Goal: Information Seeking & Learning: Check status

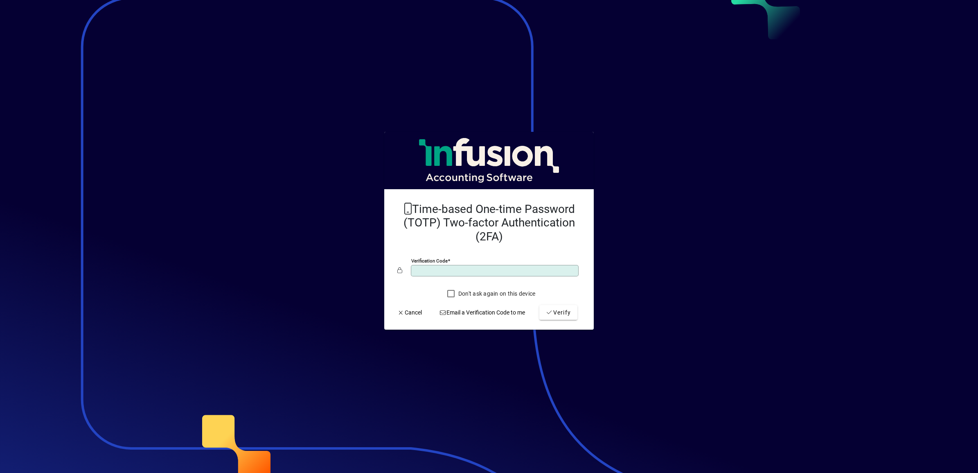
type input "******"
click at [539, 305] on button "Verify" at bounding box center [558, 312] width 38 height 15
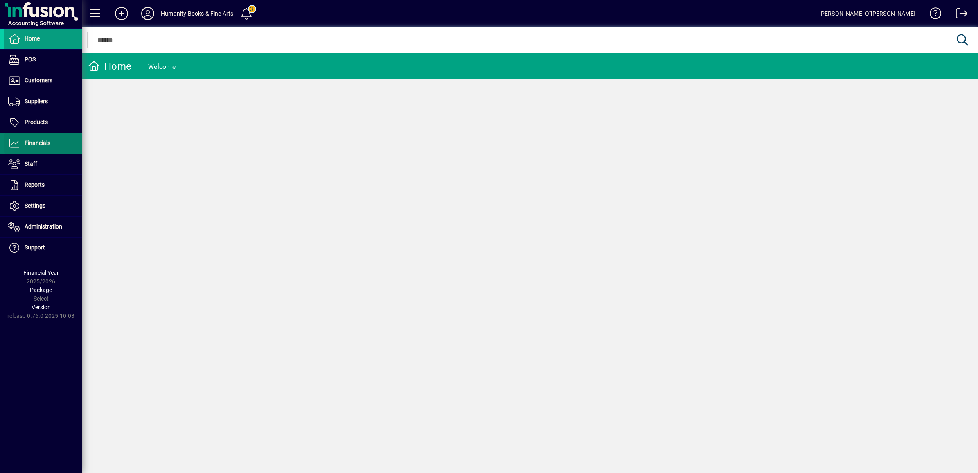
click at [37, 151] on span at bounding box center [43, 143] width 78 height 20
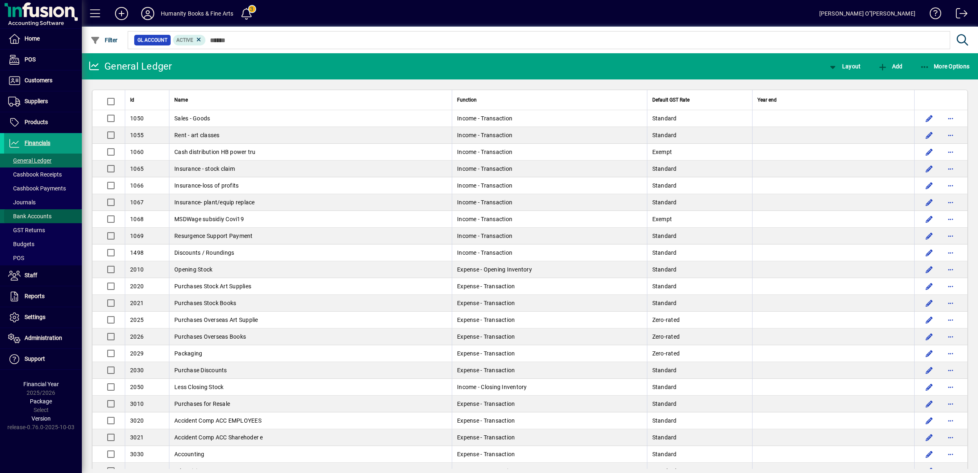
click at [31, 212] on span "Bank Accounts" at bounding box center [27, 216] width 47 height 9
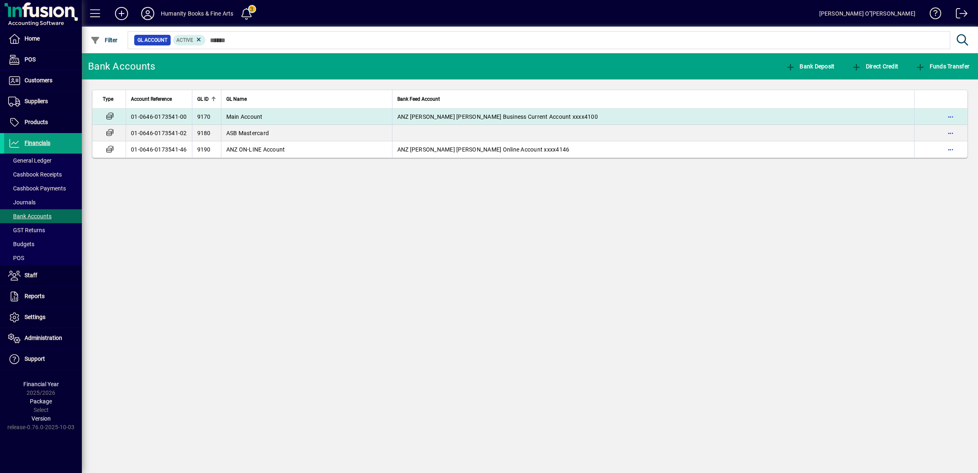
click at [173, 121] on td "01-0646-0173541-00" at bounding box center [159, 116] width 66 height 16
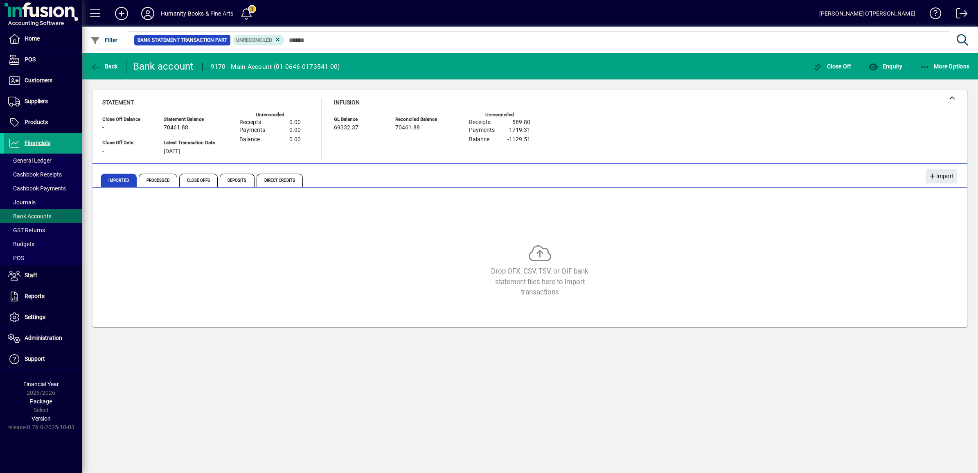
click at [569, 199] on div "Drop OFX, CSV, TSV, or QIF bank statement files here to import transactions" at bounding box center [529, 258] width 855 height 123
click at [152, 181] on span "Processed" at bounding box center [158, 179] width 38 height 13
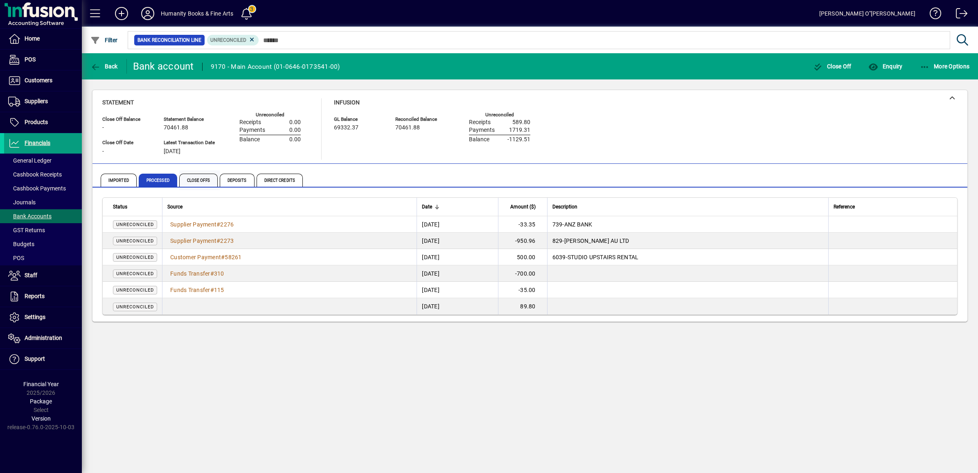
click at [197, 180] on span "Close Offs" at bounding box center [198, 179] width 38 height 13
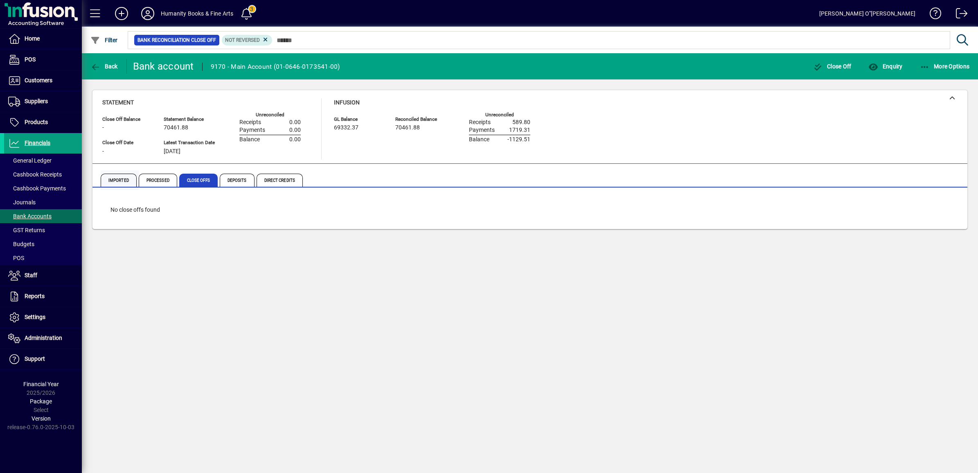
click at [119, 181] on span "Imported" at bounding box center [119, 179] width 36 height 13
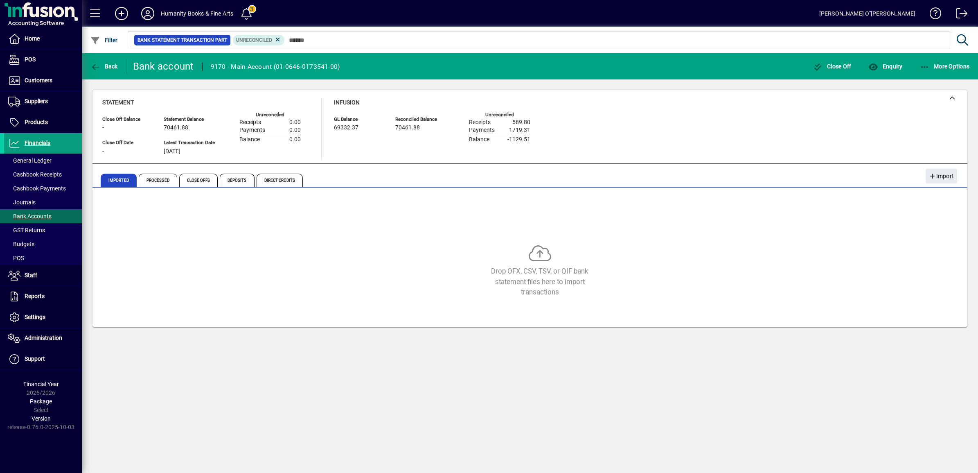
click at [313, 146] on div "Close Off Balance - Close Off Date - Statement Balance 70461.88 Latest Transact…" at bounding box center [207, 136] width 211 height 47
click at [150, 178] on span "Processed" at bounding box center [158, 179] width 38 height 13
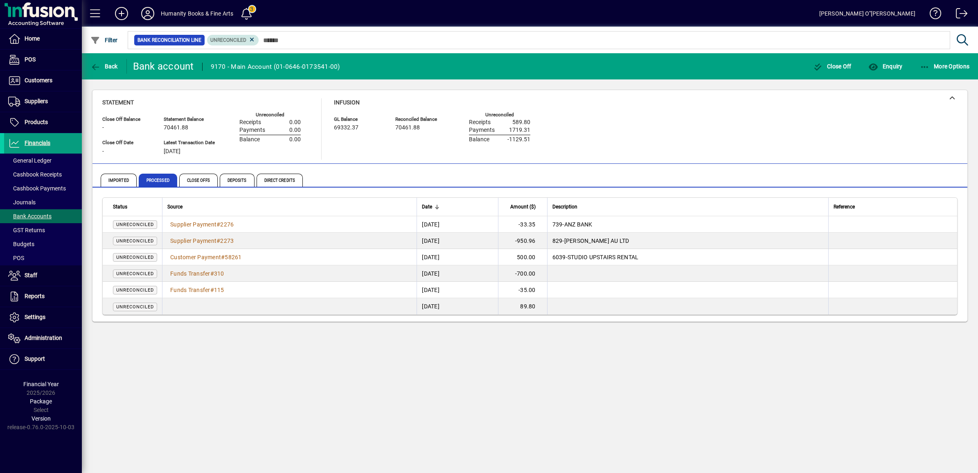
click at [255, 40] on mat-chip "Unreconciled" at bounding box center [233, 40] width 52 height 11
click at [252, 38] on icon at bounding box center [251, 39] width 7 height 7
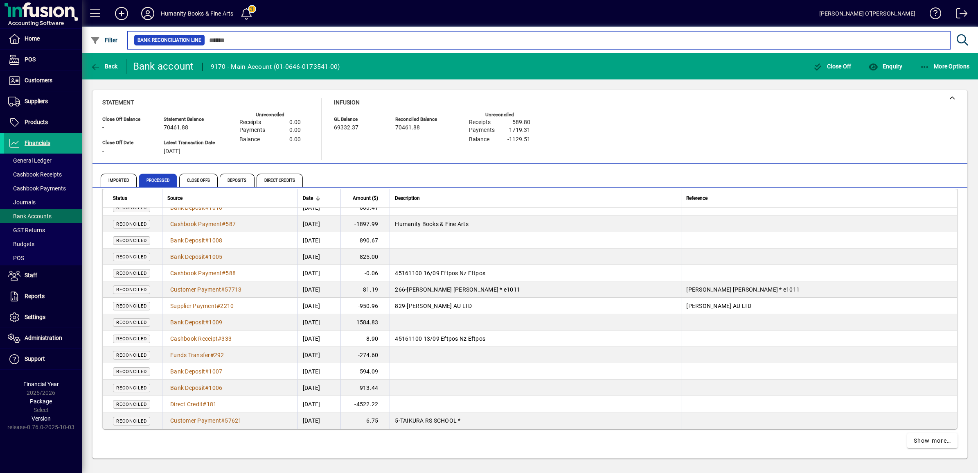
scroll to position [1425, 0]
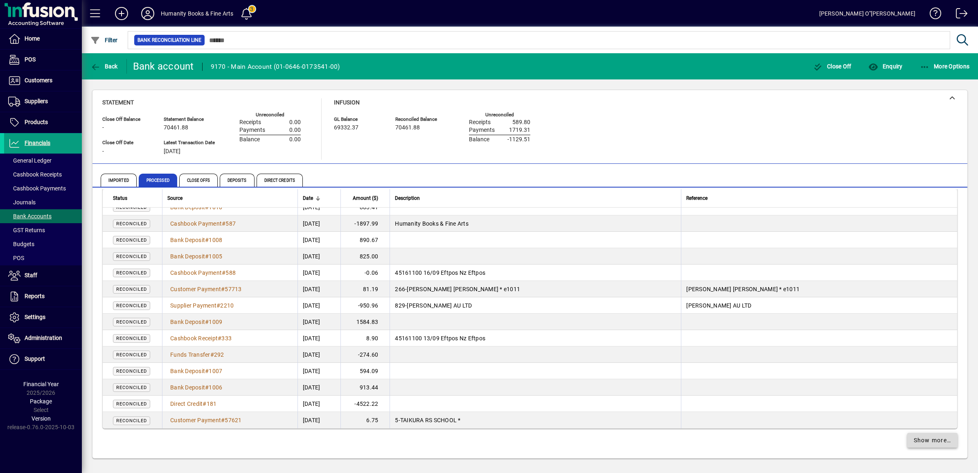
drag, startPoint x: 977, startPoint y: 217, endPoint x: 911, endPoint y: 443, distance: 235.2
click at [914, 443] on span "Show more…" at bounding box center [933, 440] width 38 height 9
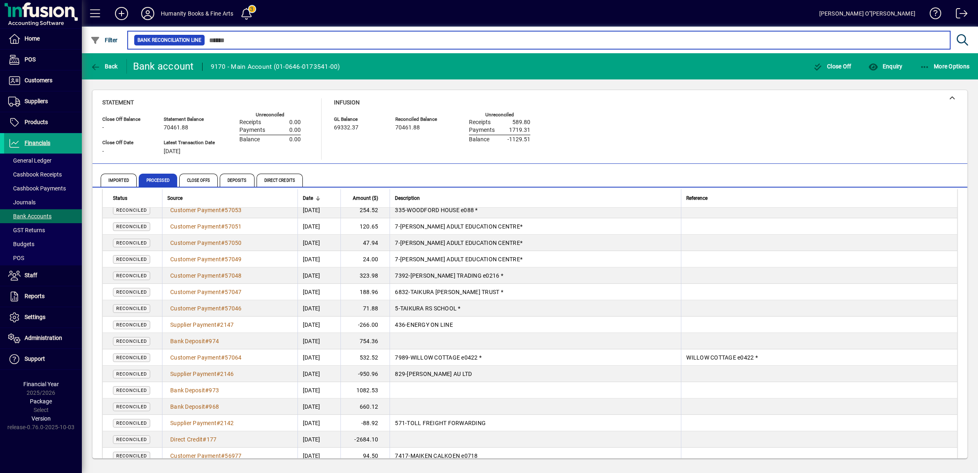
scroll to position [3061, 0]
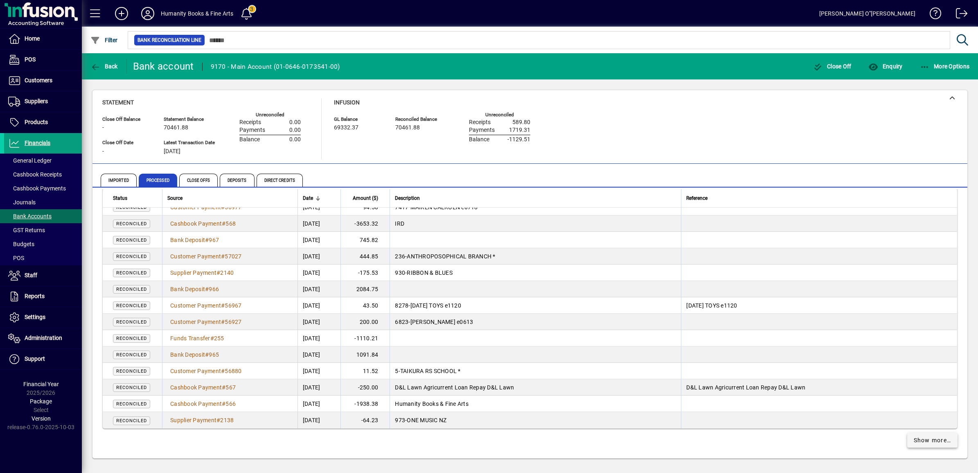
click at [930, 438] on span "Show more…" at bounding box center [933, 440] width 38 height 9
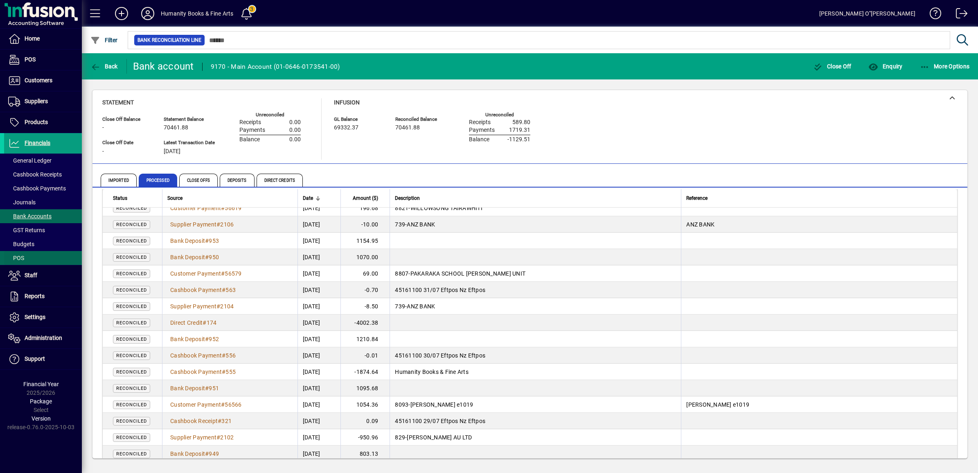
scroll to position [3879, 0]
click at [45, 216] on span "Bank Accounts" at bounding box center [29, 216] width 43 height 7
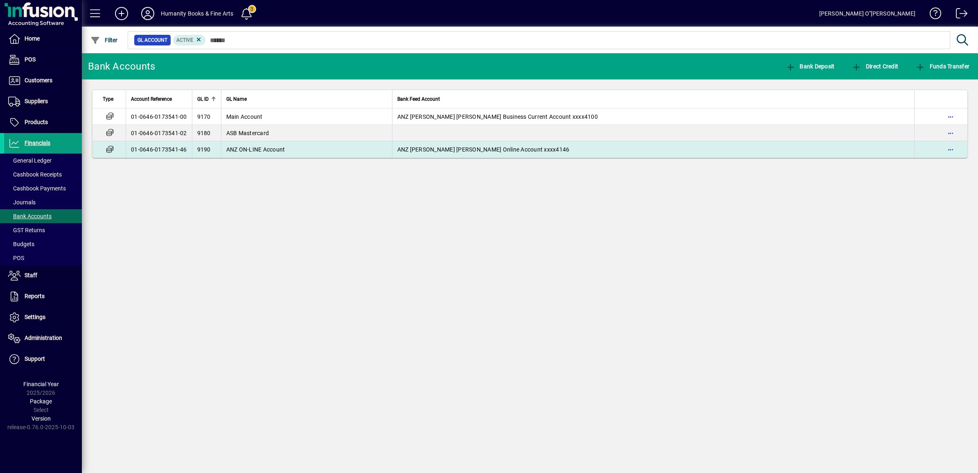
click at [259, 154] on td "ANZ ON-LINE Account" at bounding box center [306, 149] width 171 height 16
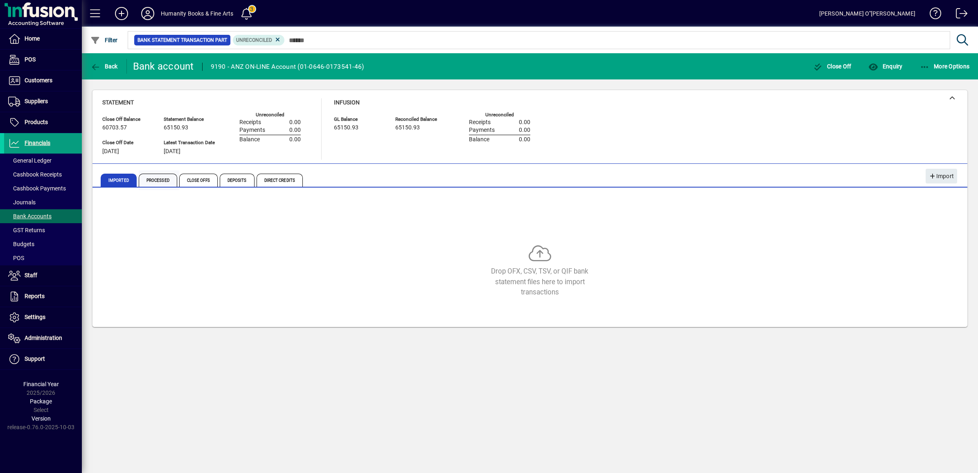
click at [149, 179] on span "Processed" at bounding box center [158, 179] width 38 height 13
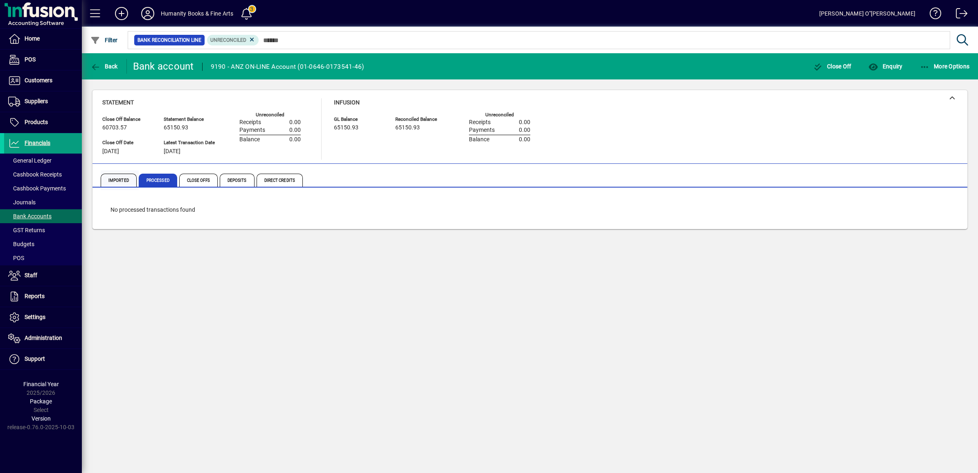
click at [106, 178] on span "Imported" at bounding box center [119, 179] width 36 height 13
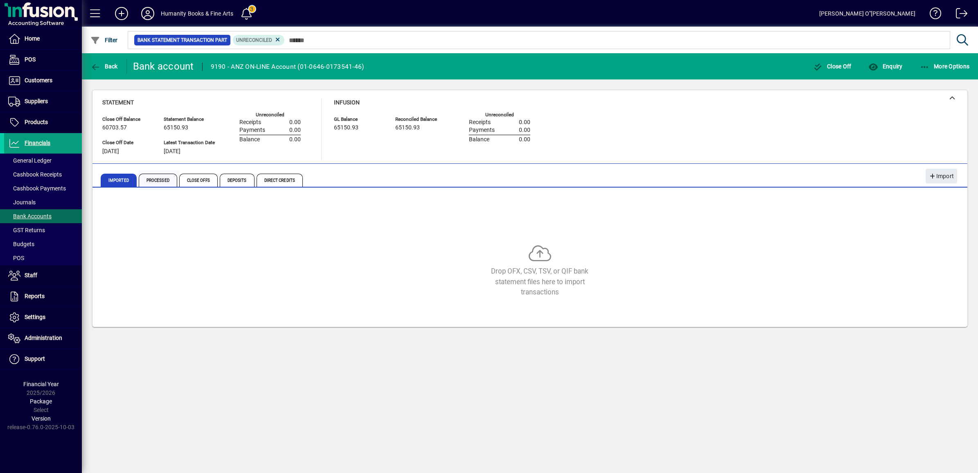
click at [155, 184] on span "Processed" at bounding box center [158, 179] width 38 height 13
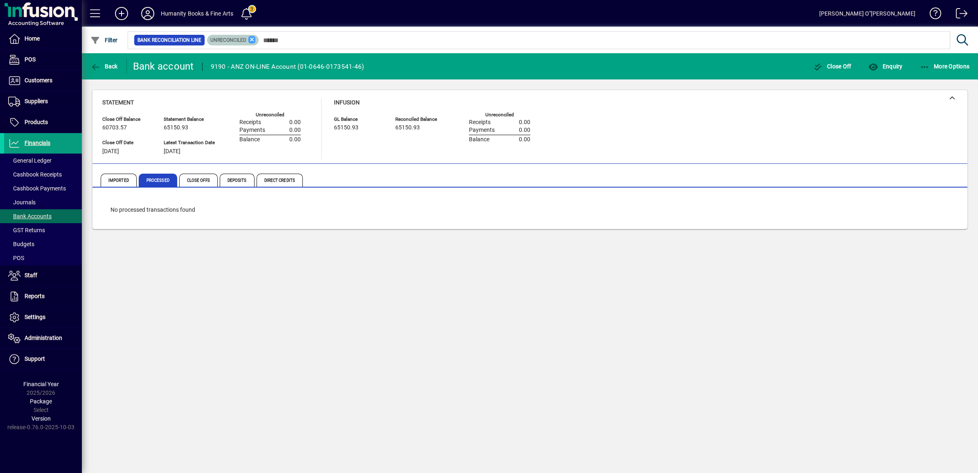
click at [250, 37] on icon at bounding box center [251, 39] width 7 height 7
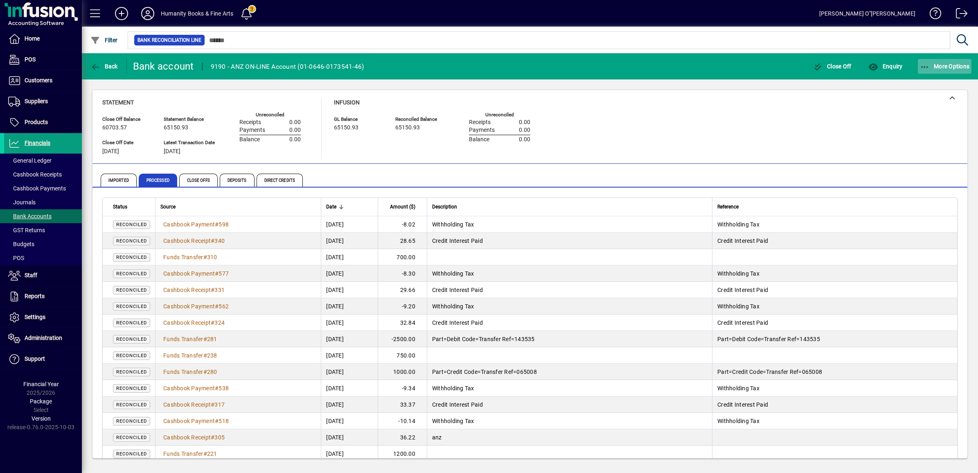
click at [937, 61] on span "button" at bounding box center [945, 66] width 54 height 20
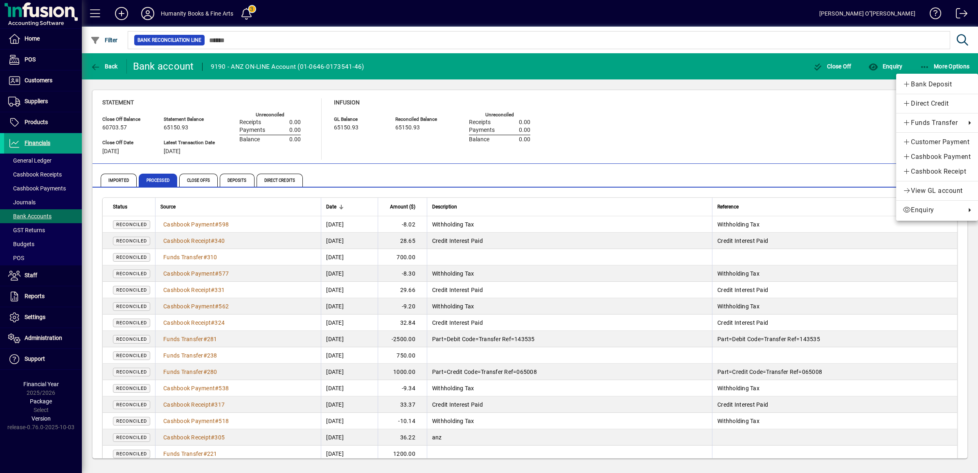
click at [788, 126] on div at bounding box center [489, 236] width 978 height 473
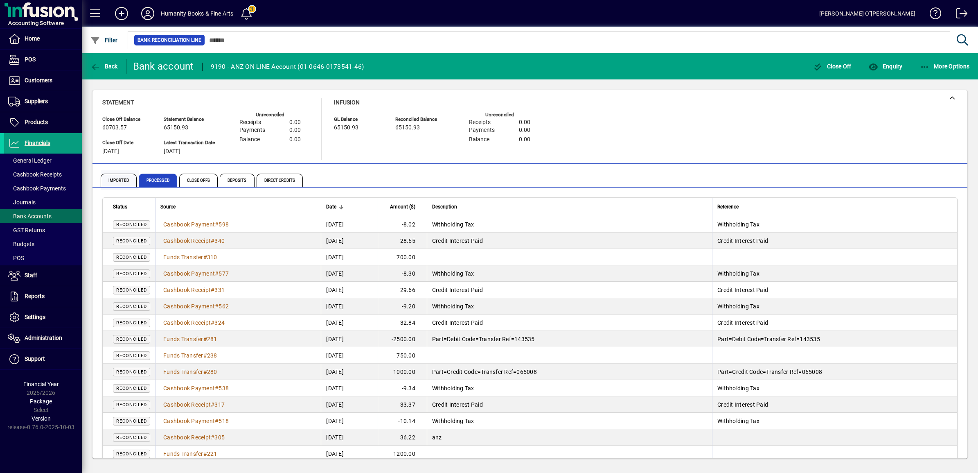
click at [113, 175] on span "Imported" at bounding box center [119, 179] width 36 height 13
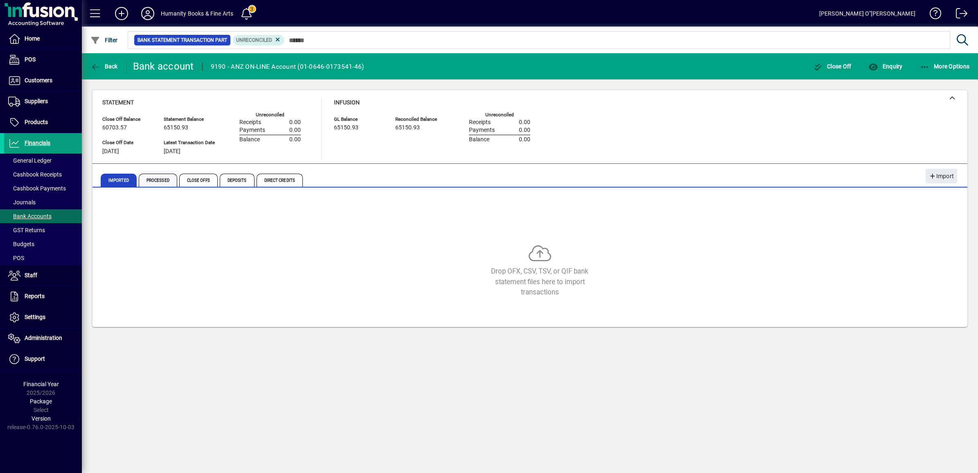
click at [154, 176] on span "Processed" at bounding box center [158, 179] width 38 height 13
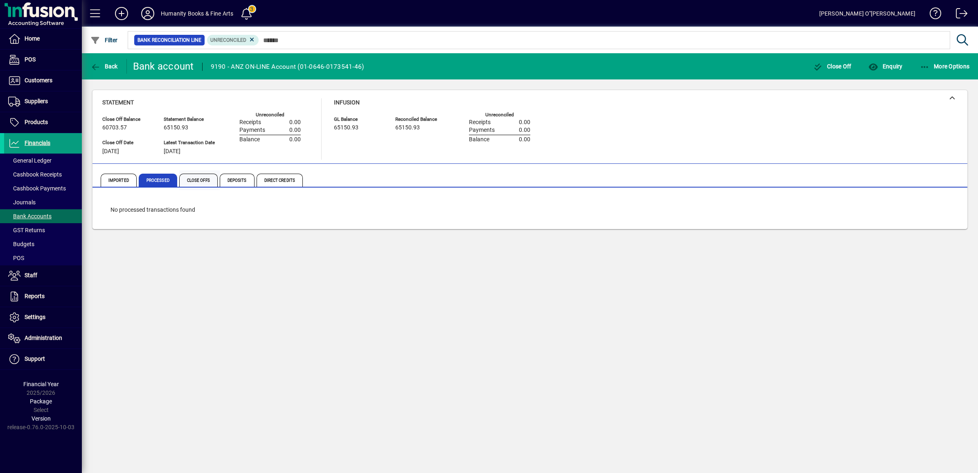
click at [199, 178] on span "Close Offs" at bounding box center [198, 179] width 38 height 13
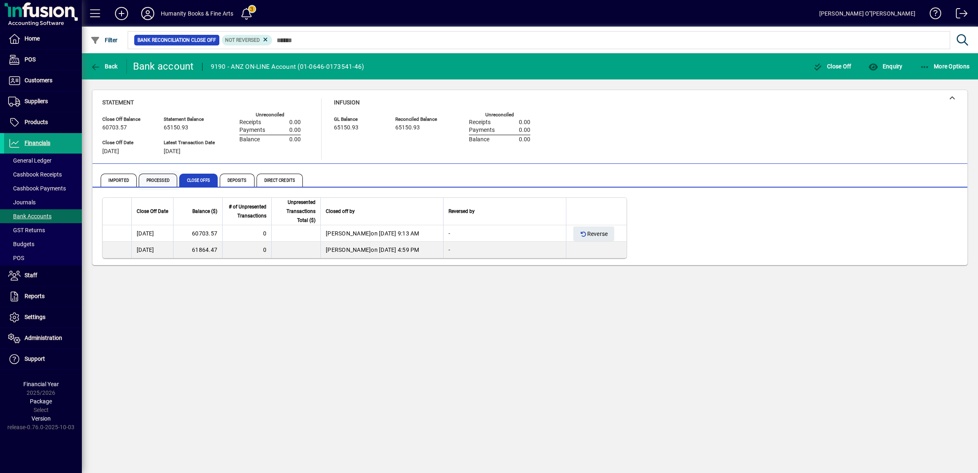
click at [155, 180] on span "Processed" at bounding box center [158, 179] width 38 height 13
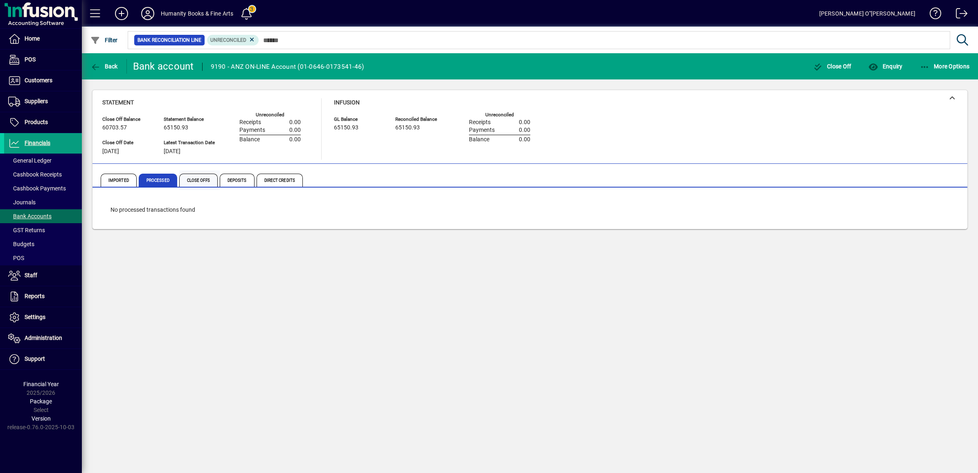
click at [187, 180] on span "Close Offs" at bounding box center [198, 179] width 38 height 13
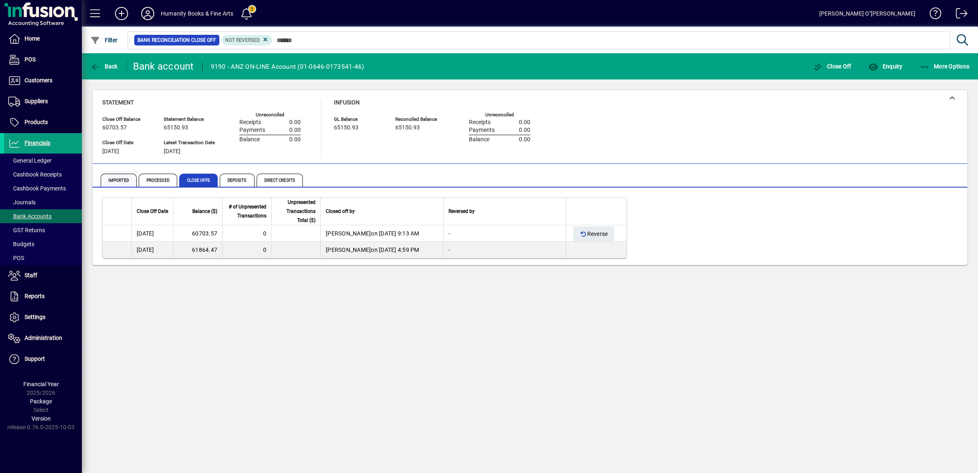
click at [111, 180] on span "Imported" at bounding box center [119, 179] width 36 height 13
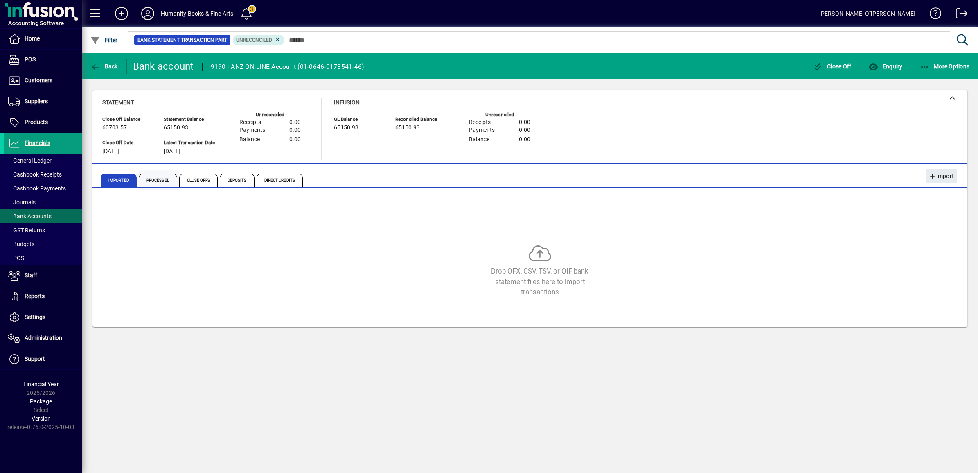
click at [164, 187] on span "Processed" at bounding box center [159, 180] width 41 height 20
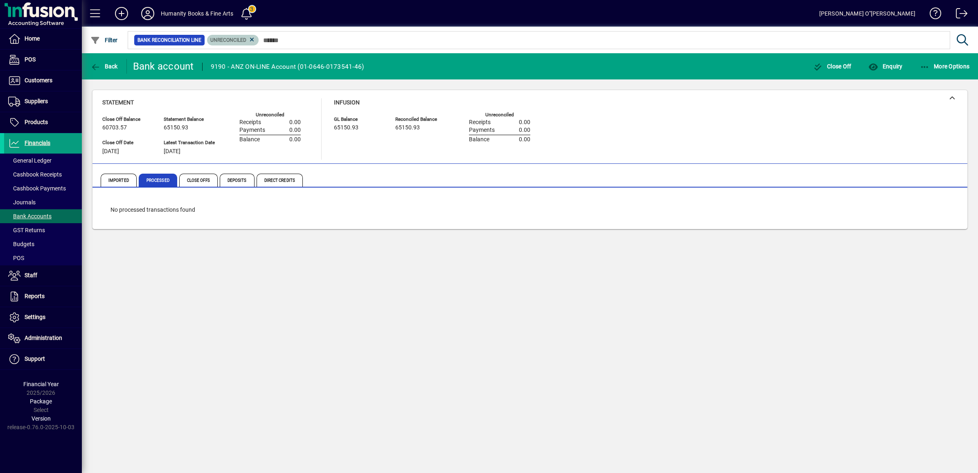
click at [258, 37] on mat-chip "Unreconciled" at bounding box center [233, 40] width 52 height 11
click at [250, 38] on icon at bounding box center [251, 39] width 7 height 7
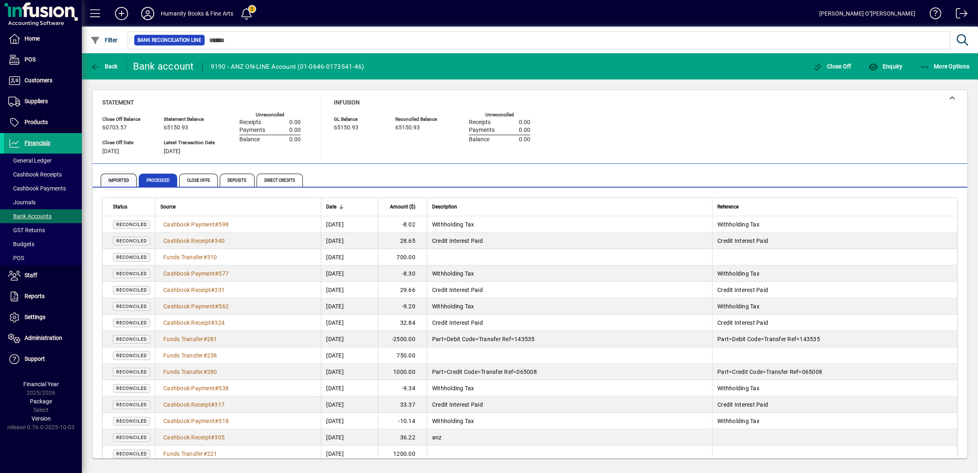
click at [111, 178] on span "Imported" at bounding box center [119, 179] width 36 height 13
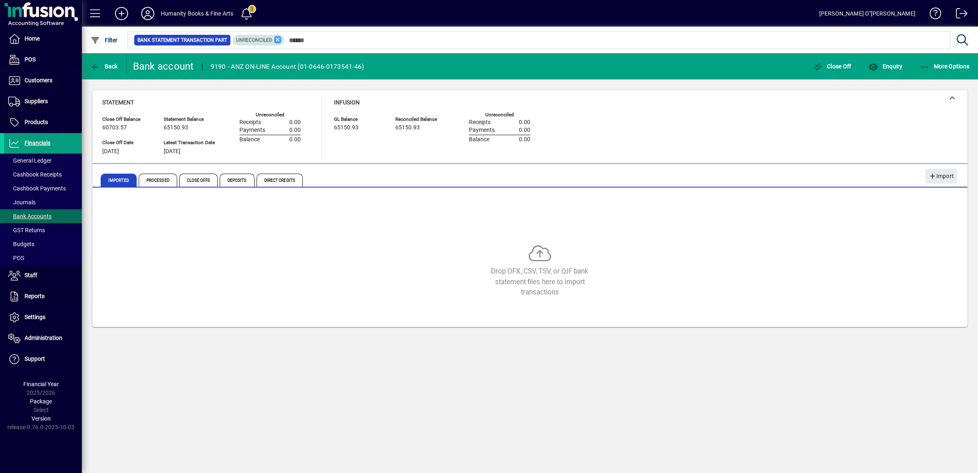
click at [276, 39] on icon at bounding box center [277, 39] width 7 height 7
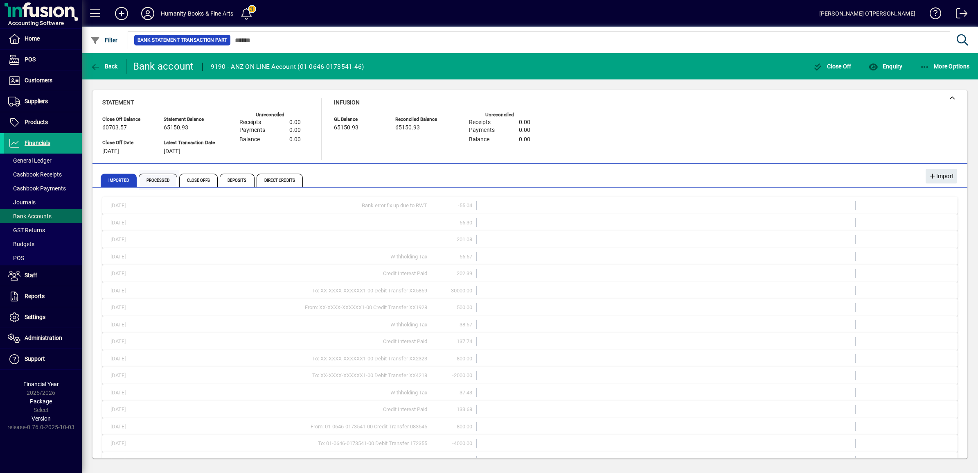
click at [160, 182] on span "Processed" at bounding box center [158, 179] width 38 height 13
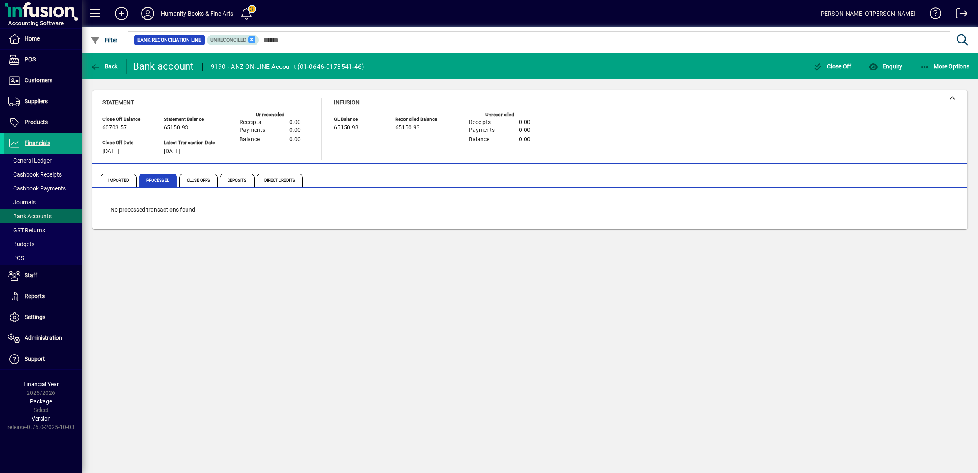
click at [254, 39] on icon at bounding box center [251, 39] width 7 height 7
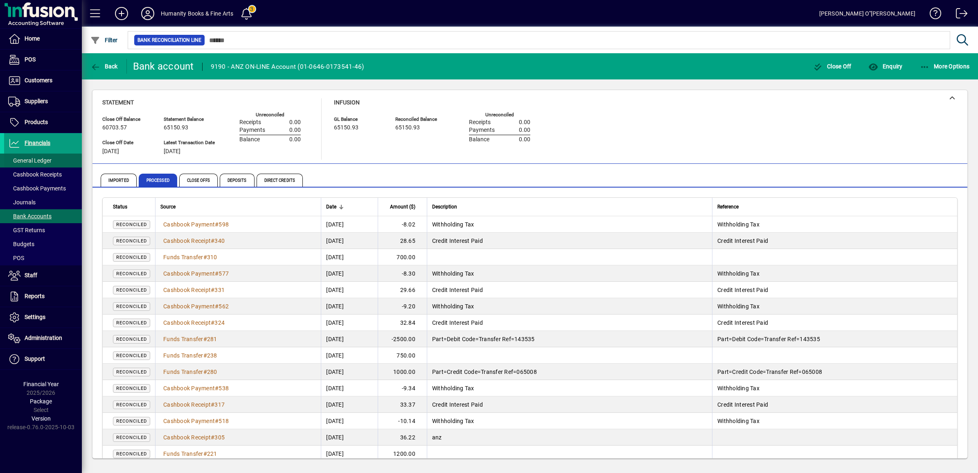
click at [37, 159] on span "General Ledger" at bounding box center [29, 160] width 43 height 7
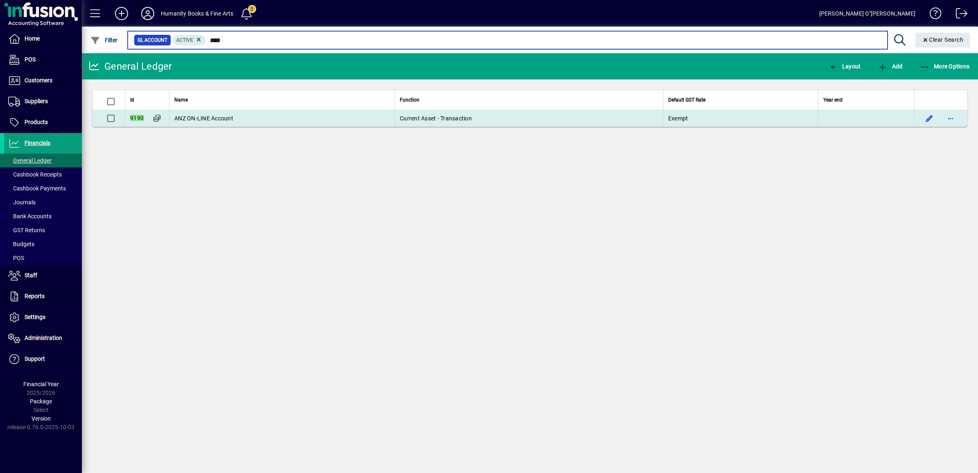
type input "****"
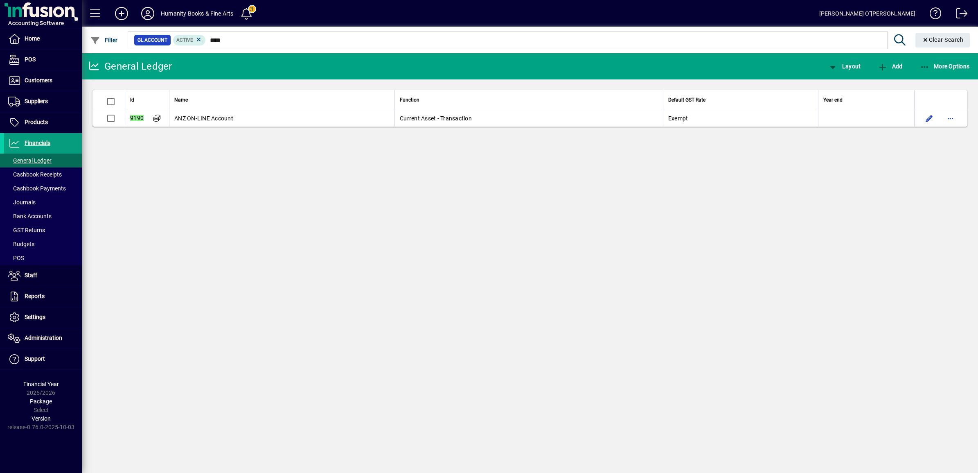
click at [220, 117] on span "ANZ ON-LINE Account" at bounding box center [203, 118] width 59 height 7
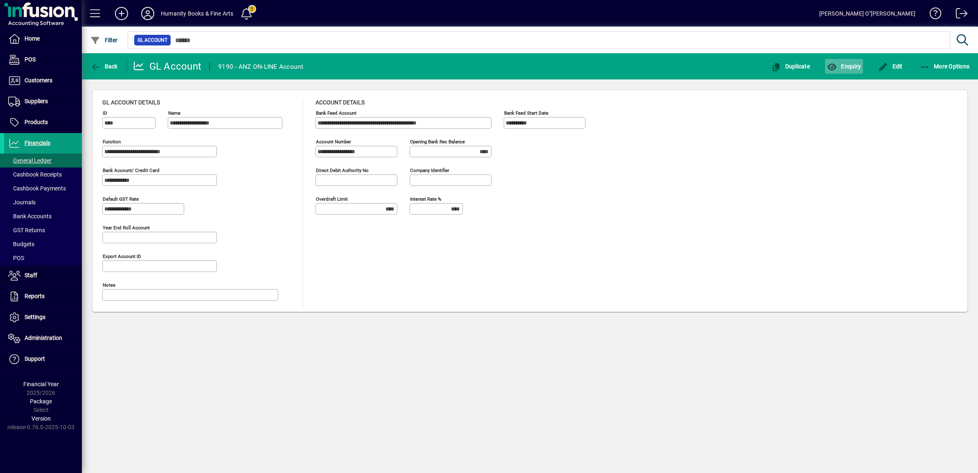
click at [839, 63] on span "Enquiry" at bounding box center [844, 66] width 34 height 7
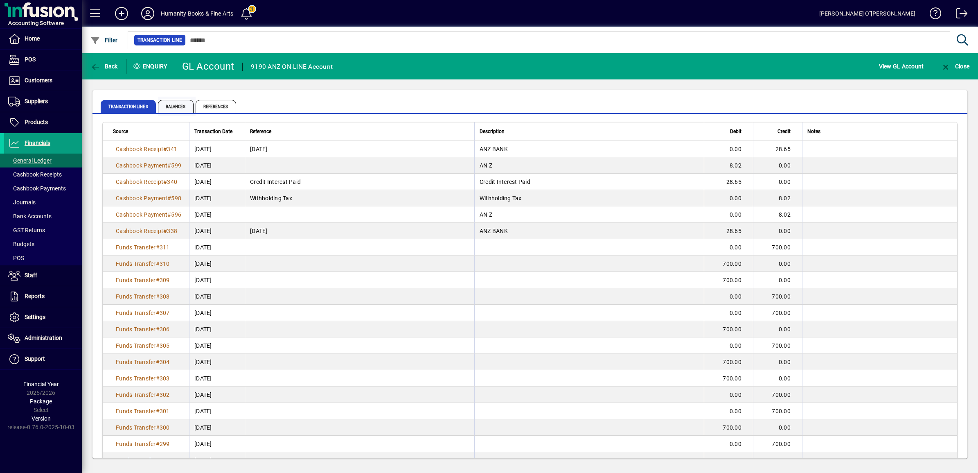
click at [180, 106] on span "Balances" at bounding box center [176, 106] width 36 height 13
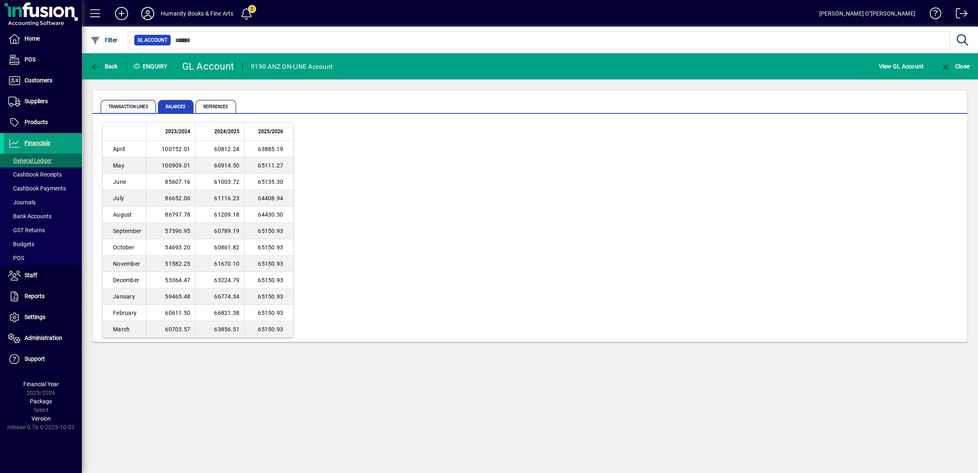
click at [136, 101] on span "Transaction lines" at bounding box center [128, 106] width 55 height 13
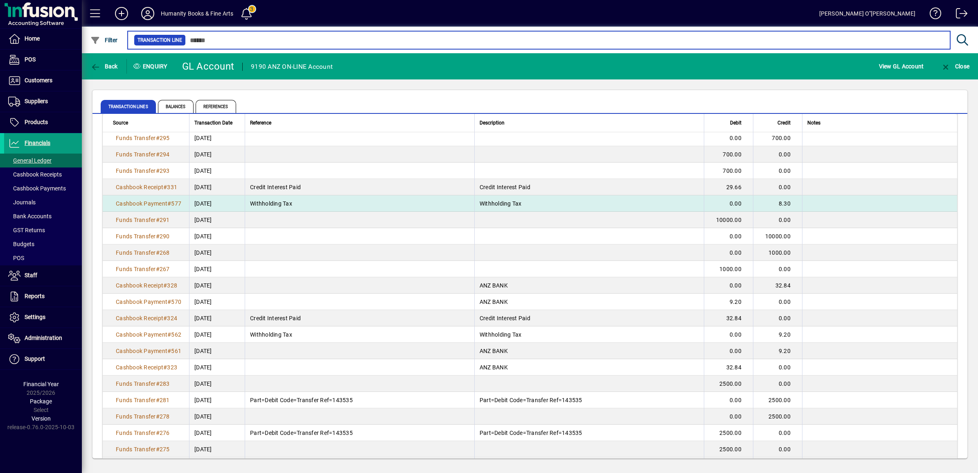
scroll to position [358, 0]
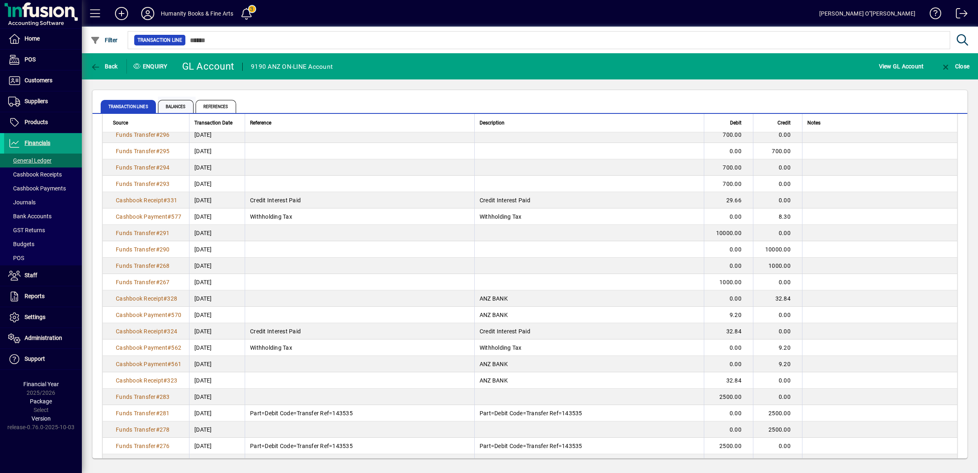
click at [170, 108] on span "Balances" at bounding box center [176, 106] width 36 height 13
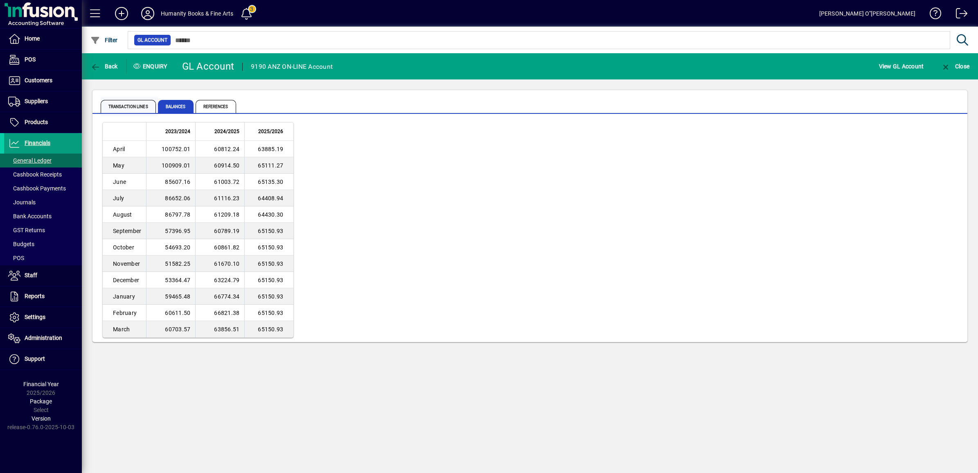
click at [126, 104] on span "Transaction lines" at bounding box center [128, 106] width 55 height 13
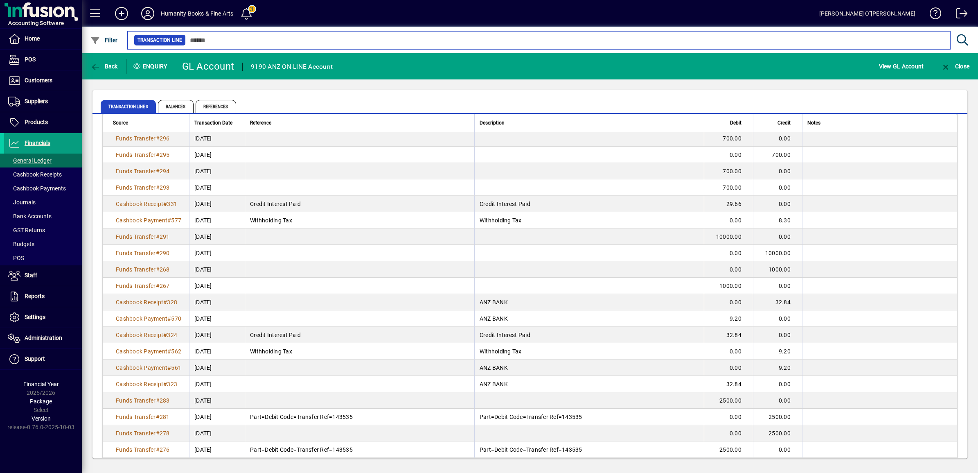
scroll to position [358, 0]
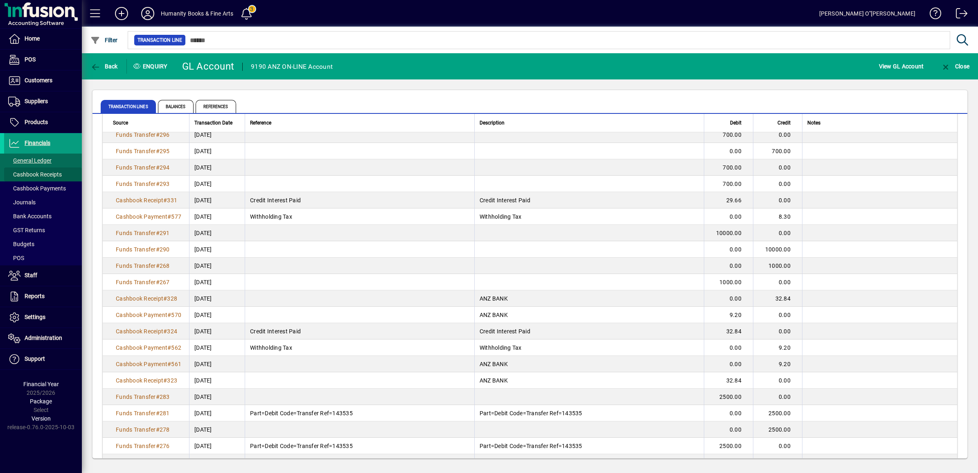
click at [37, 175] on span "Cashbook Receipts" at bounding box center [35, 174] width 54 height 7
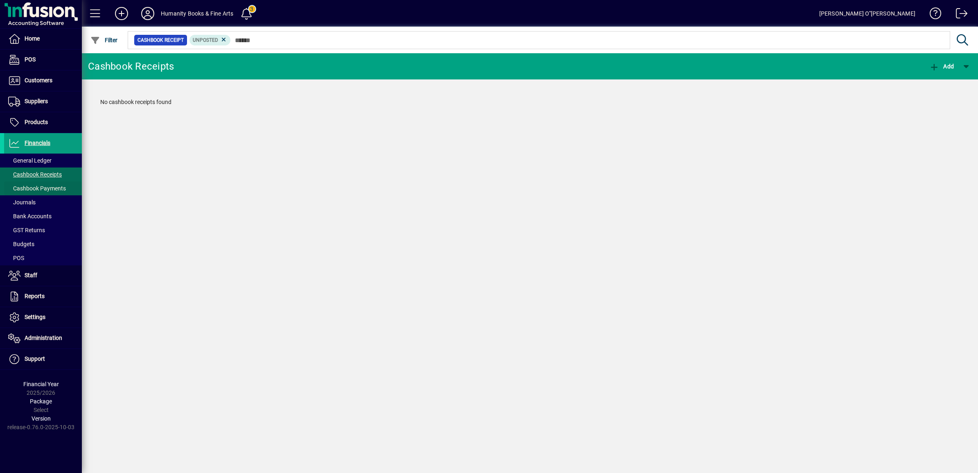
click at [44, 187] on span "Cashbook Payments" at bounding box center [37, 188] width 58 height 7
click at [31, 213] on span "Bank Accounts" at bounding box center [29, 216] width 43 height 7
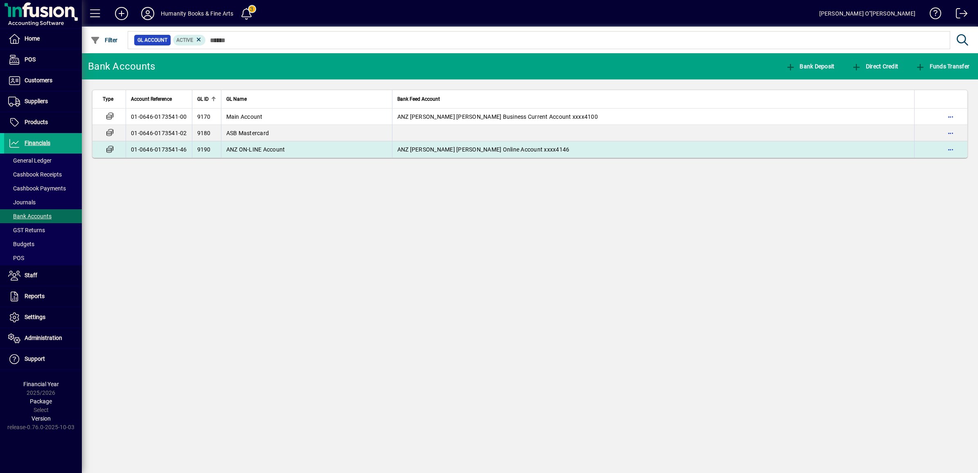
click at [163, 155] on td "01-0646-0173541-46" at bounding box center [159, 149] width 66 height 16
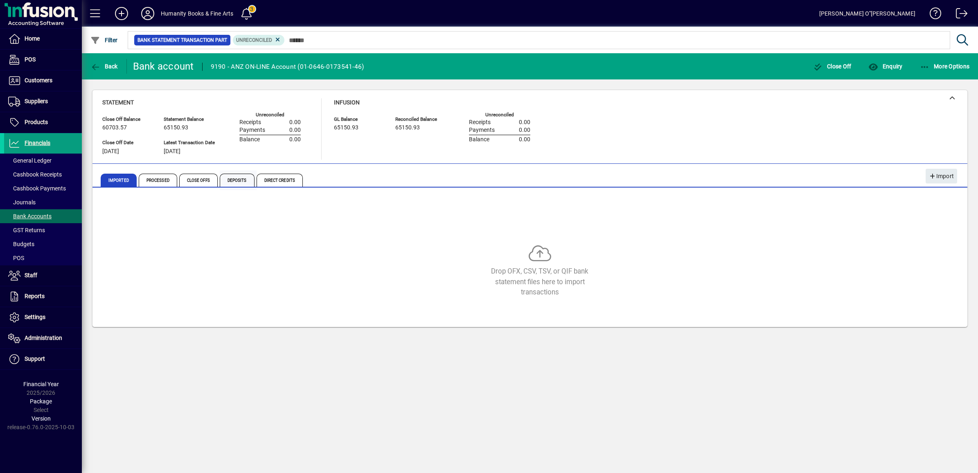
click at [249, 183] on span "Deposits" at bounding box center [237, 179] width 35 height 13
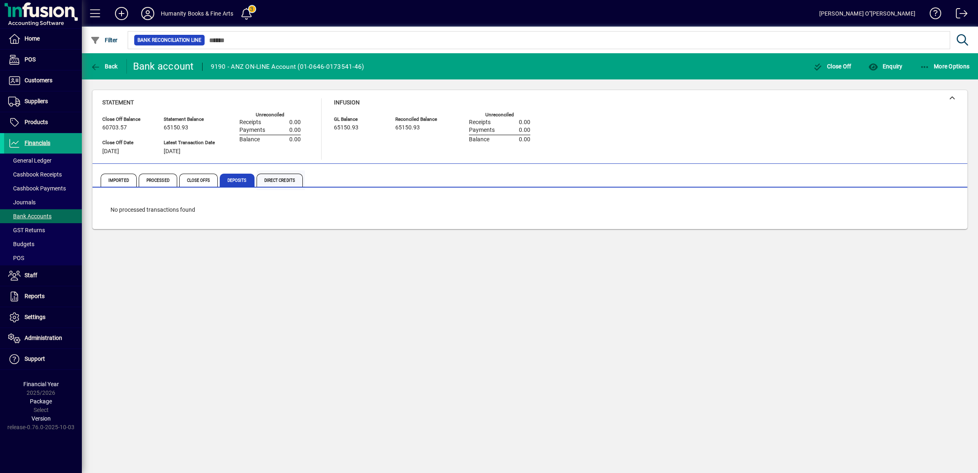
click at [278, 175] on span "Direct Credits" at bounding box center [280, 179] width 46 height 13
click at [205, 179] on span "Close Offs" at bounding box center [198, 179] width 38 height 13
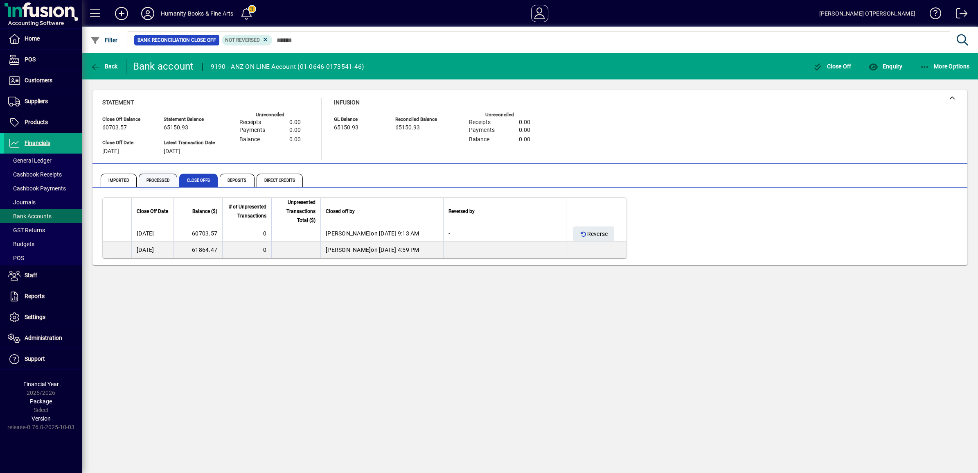
click at [156, 181] on span "Processed" at bounding box center [158, 179] width 38 height 13
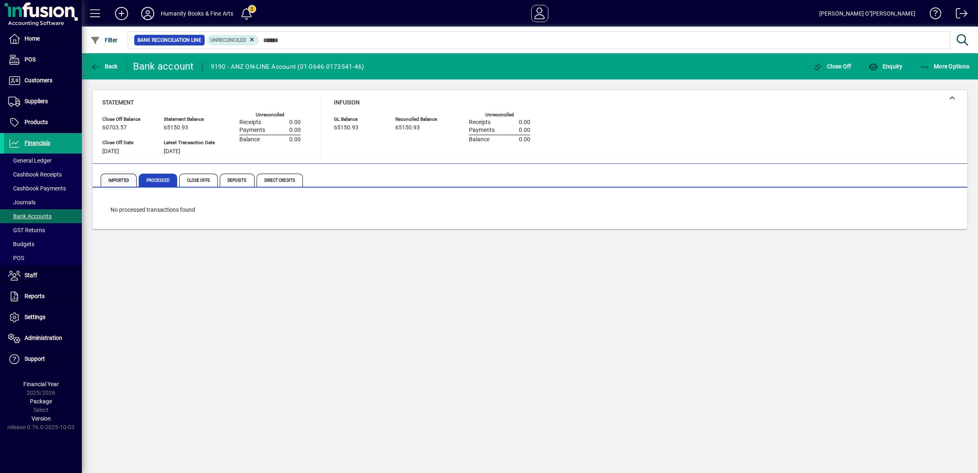
click at [118, 175] on span "Imported" at bounding box center [119, 179] width 36 height 13
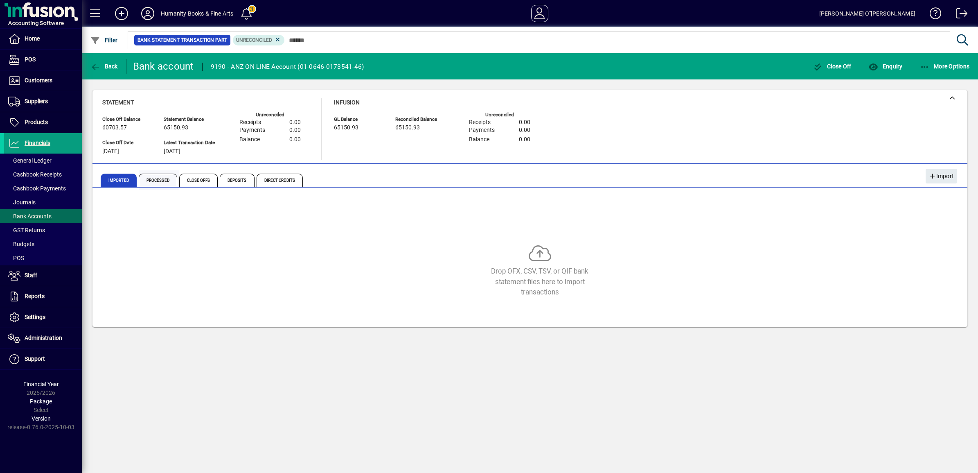
click at [154, 178] on span "Processed" at bounding box center [158, 179] width 38 height 13
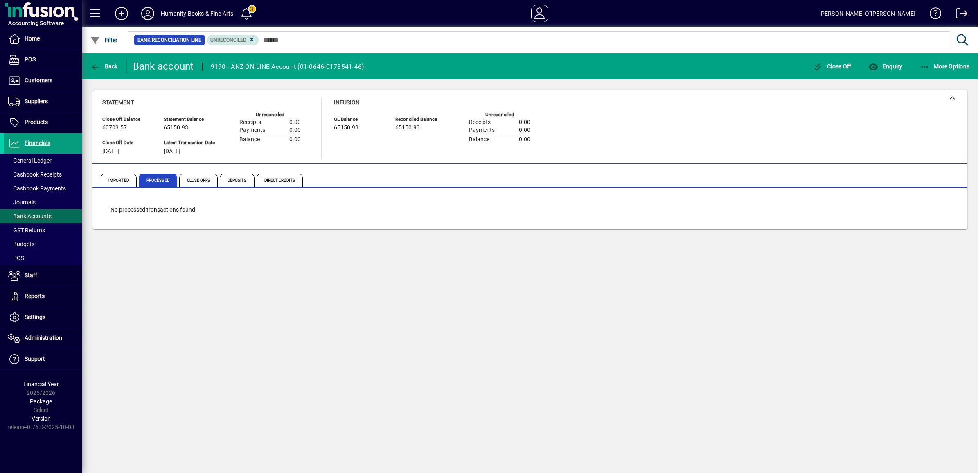
click at [256, 41] on mat-chip "Unreconciled" at bounding box center [233, 40] width 52 height 11
click at [254, 41] on icon at bounding box center [251, 39] width 7 height 7
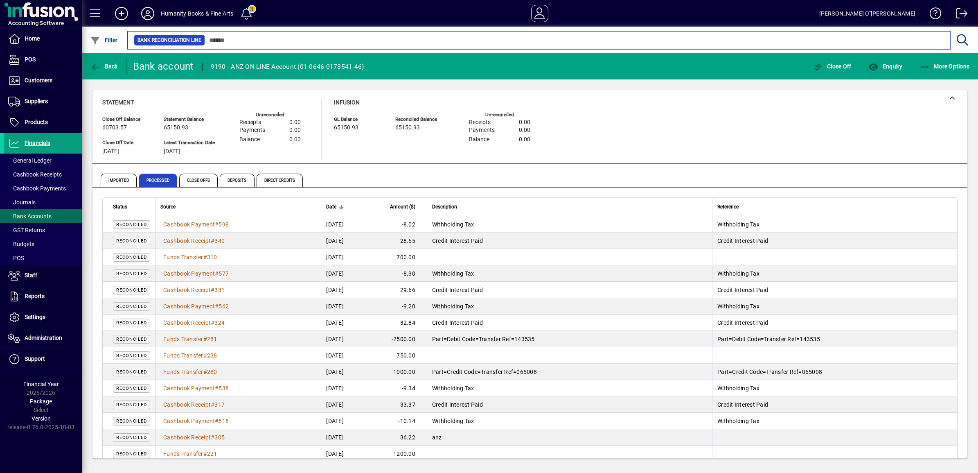
scroll to position [51, 0]
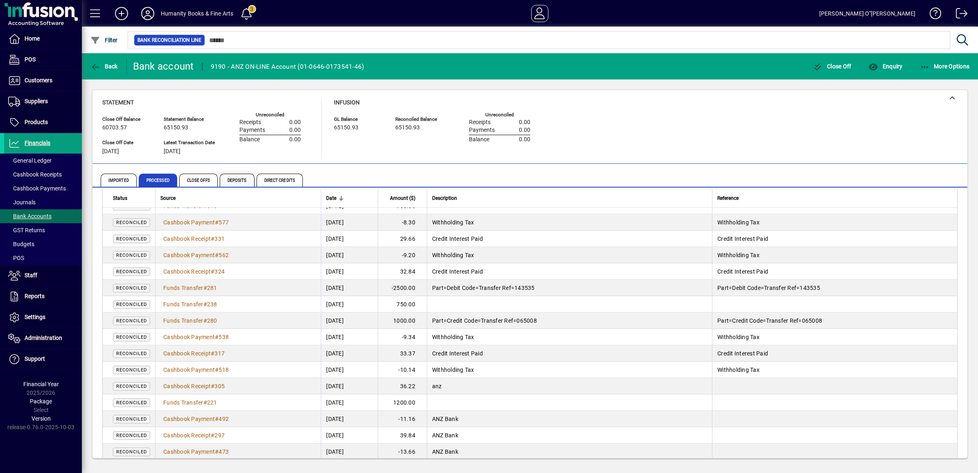
click at [239, 178] on span "Deposits" at bounding box center [237, 179] width 35 height 13
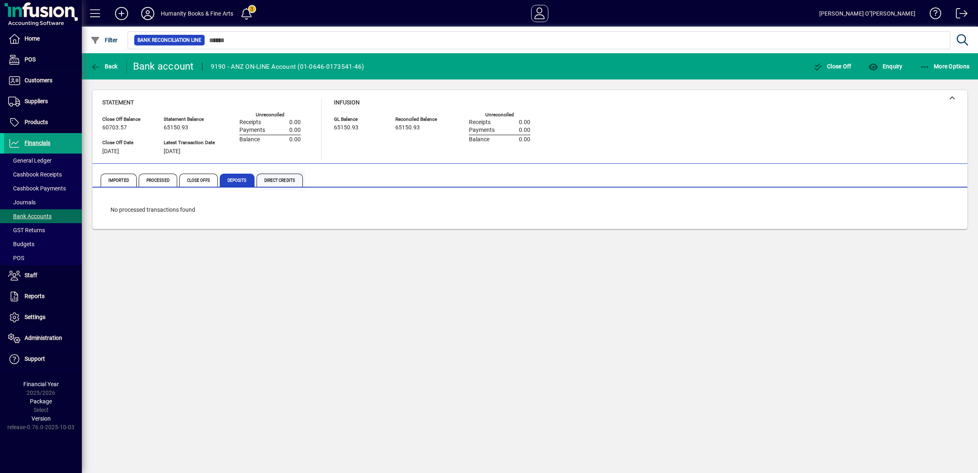
click at [285, 179] on span "Direct Credits" at bounding box center [280, 179] width 46 height 13
click at [199, 177] on span "Close Offs" at bounding box center [198, 179] width 38 height 13
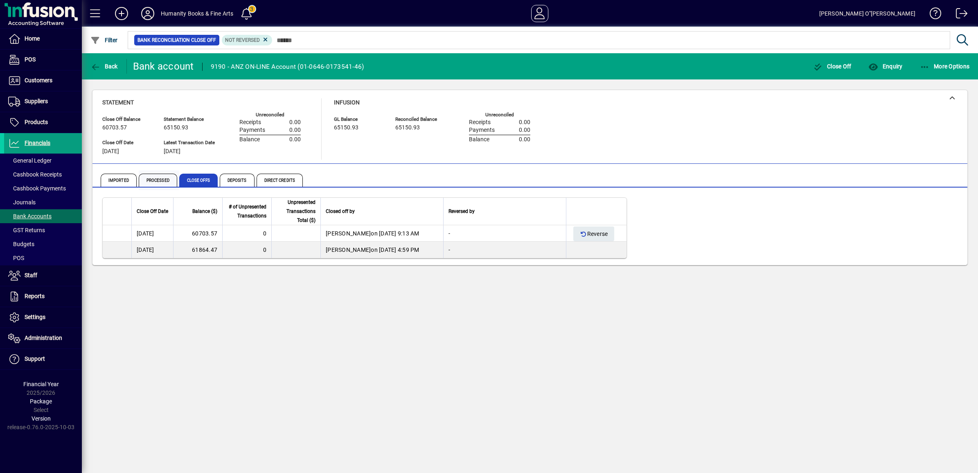
click at [156, 180] on span "Processed" at bounding box center [158, 179] width 38 height 13
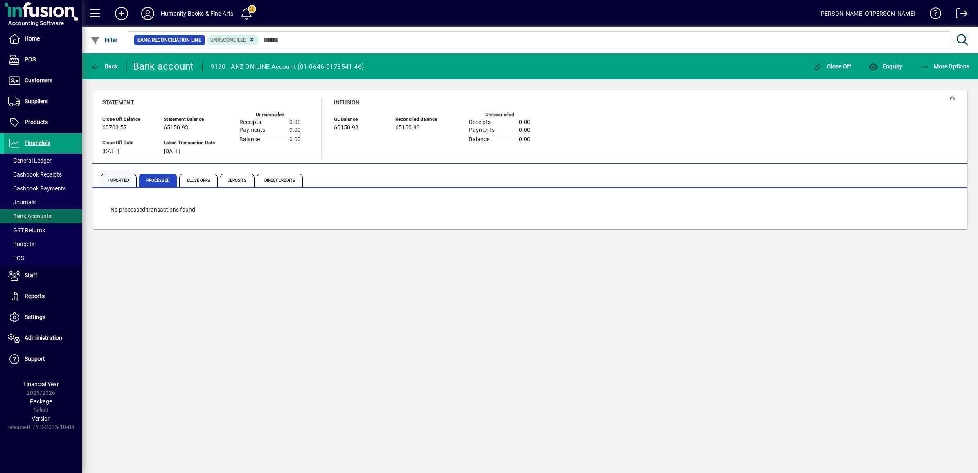
click at [121, 179] on span "Imported" at bounding box center [119, 179] width 36 height 13
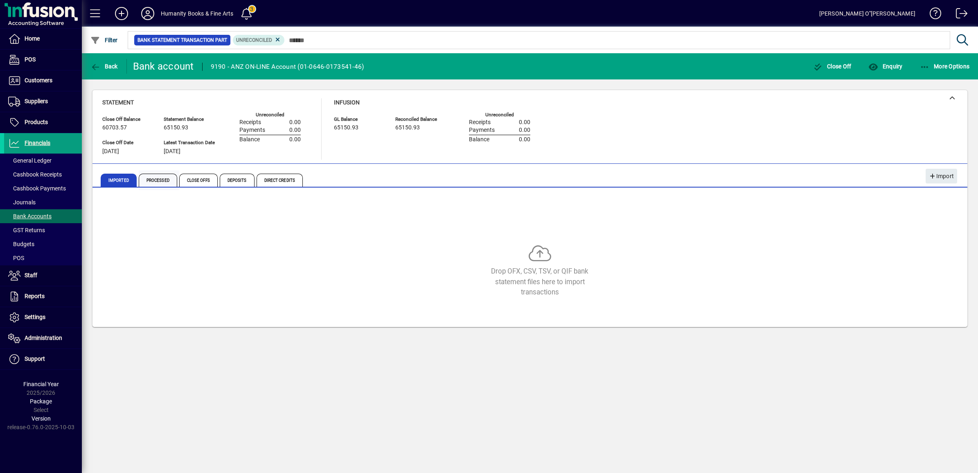
click at [149, 181] on span "Processed" at bounding box center [158, 179] width 38 height 13
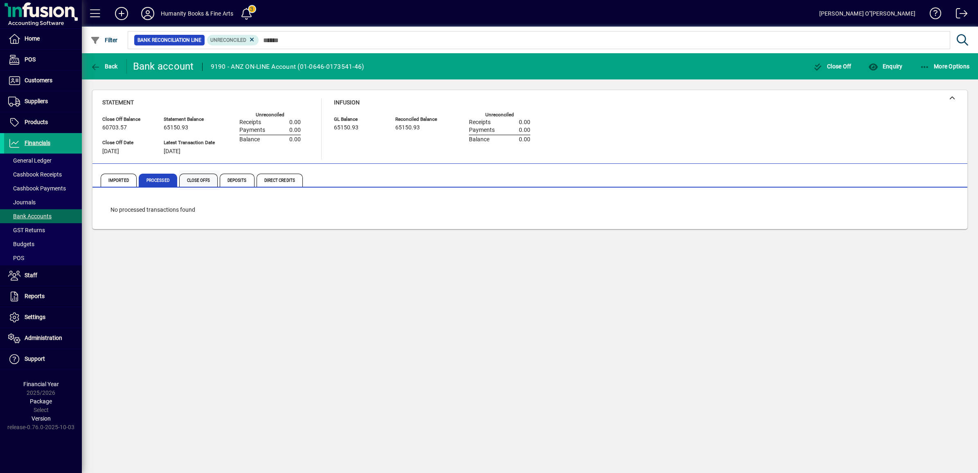
click at [185, 178] on span "Close Offs" at bounding box center [198, 179] width 38 height 13
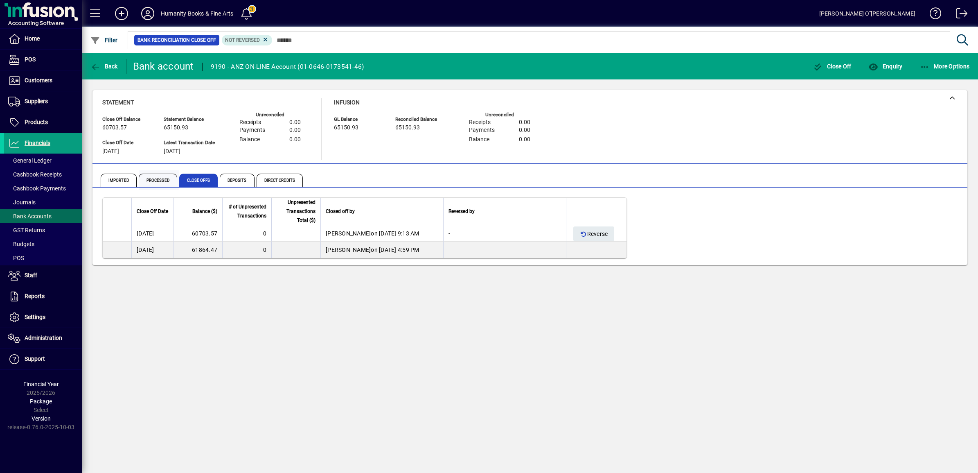
click at [160, 179] on span "Processed" at bounding box center [158, 179] width 38 height 13
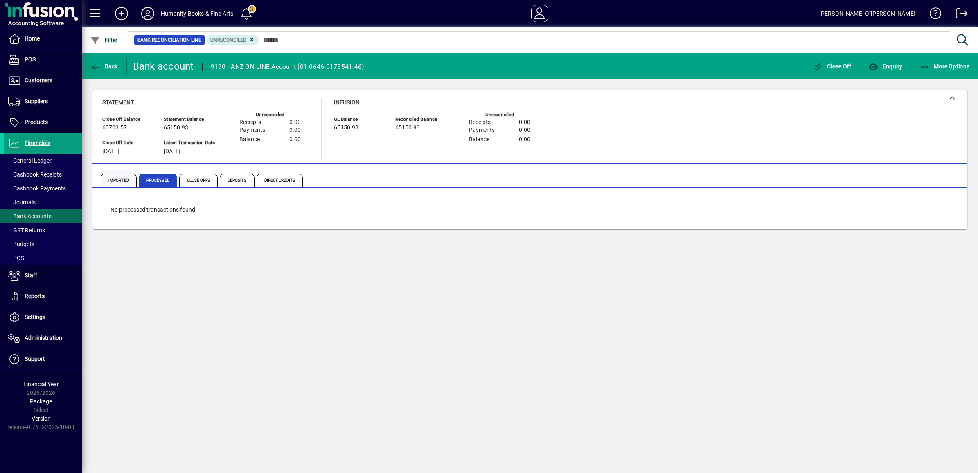
click at [127, 180] on span "Imported" at bounding box center [119, 179] width 36 height 13
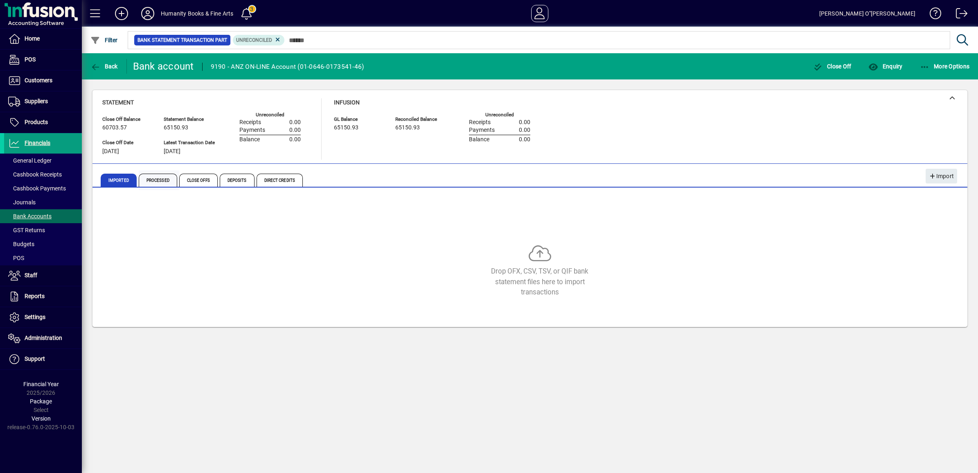
click at [158, 179] on span "Processed" at bounding box center [158, 179] width 38 height 13
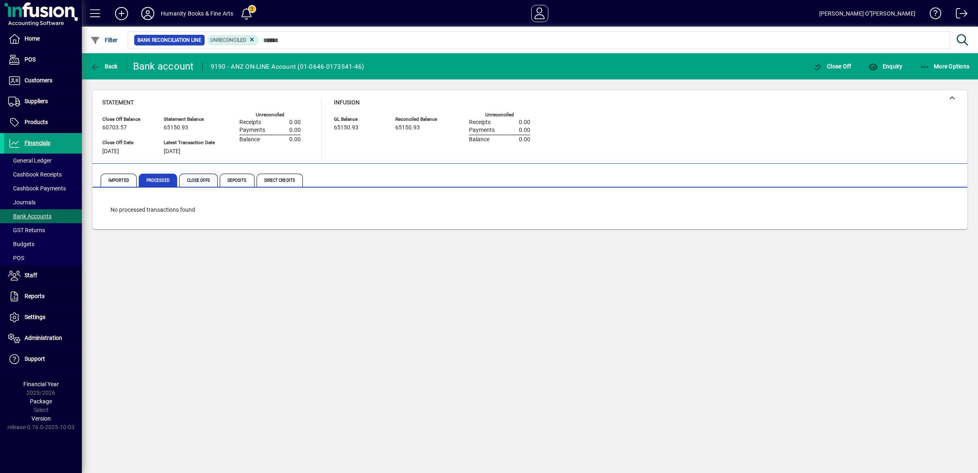
click at [192, 178] on span "Close Offs" at bounding box center [198, 179] width 38 height 13
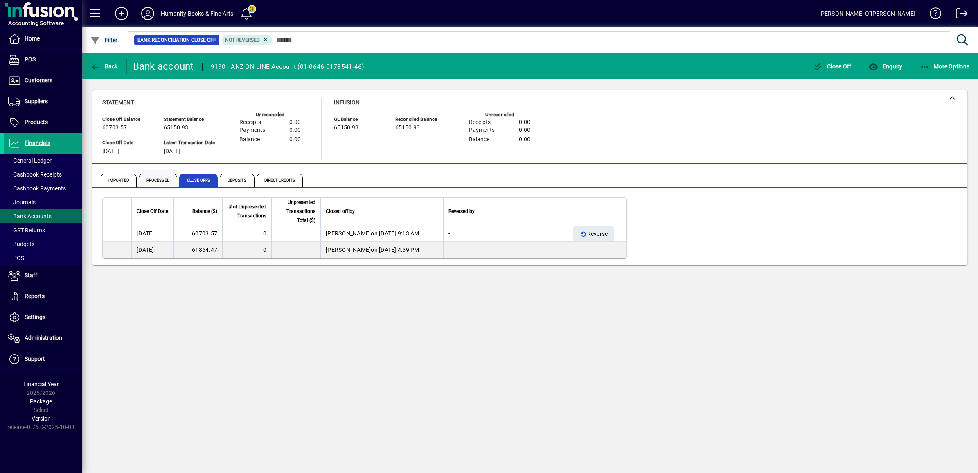
click at [155, 173] on span "Processed" at bounding box center [158, 179] width 38 height 13
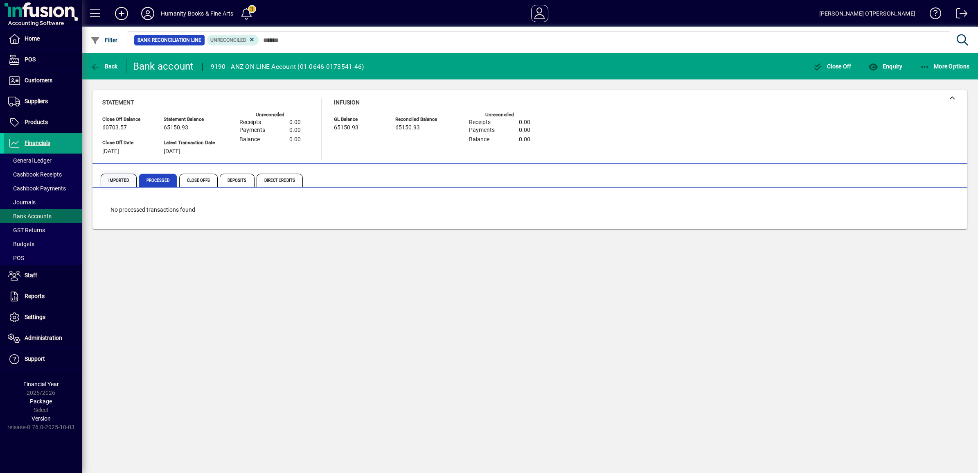
click at [119, 180] on span "Imported" at bounding box center [119, 179] width 36 height 13
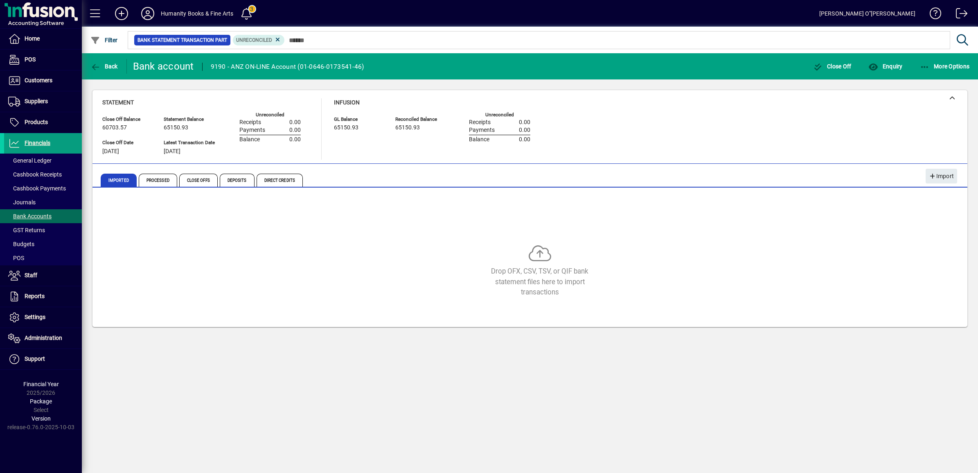
click at [416, 179] on div "Imported Processed Close Offs Deposits Direct Credits" at bounding box center [483, 180] width 764 height 20
click at [340, 250] on div "Drop OFX, CSV, TSV, or QIF bank statement files here to import transactions" at bounding box center [539, 270] width 875 height 53
click at [149, 181] on span "Processed" at bounding box center [158, 179] width 38 height 13
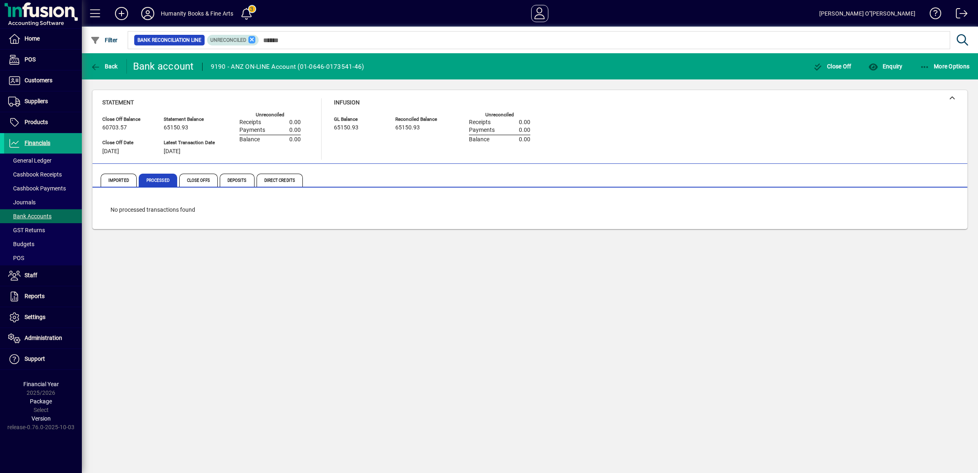
click at [248, 39] on icon at bounding box center [251, 39] width 7 height 7
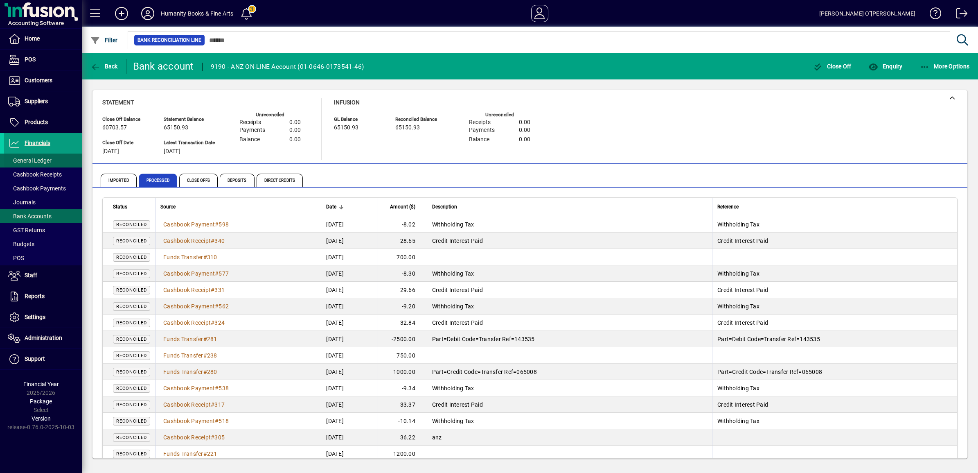
drag, startPoint x: 29, startPoint y: 230, endPoint x: 35, endPoint y: 158, distance: 72.3
click at [203, 181] on span "Close Offs" at bounding box center [198, 179] width 38 height 13
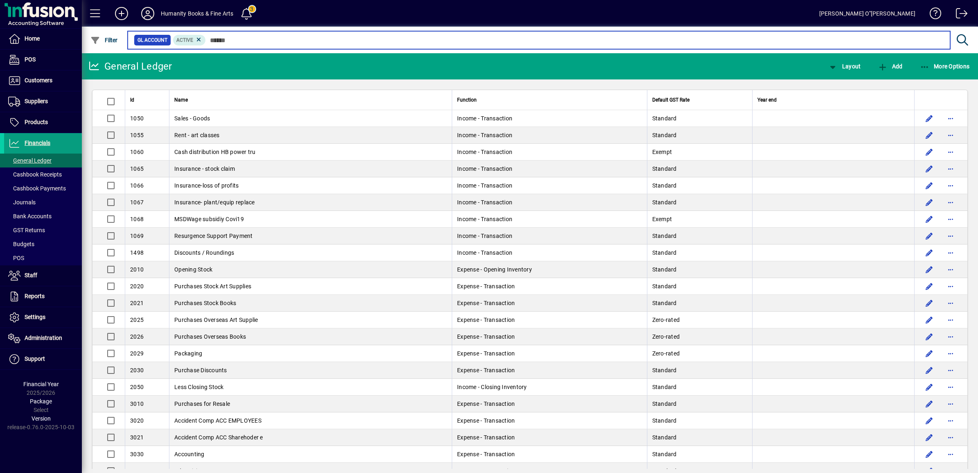
click at [263, 39] on input "text" at bounding box center [575, 39] width 738 height 11
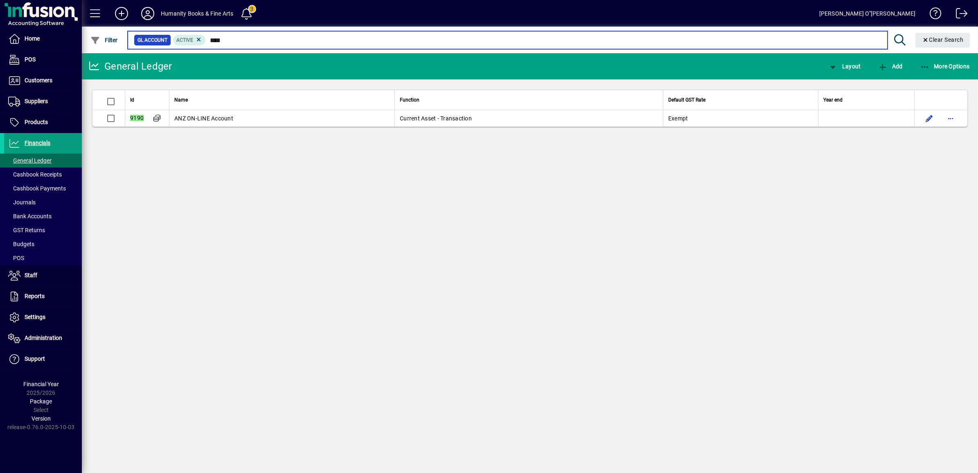
type input "****"
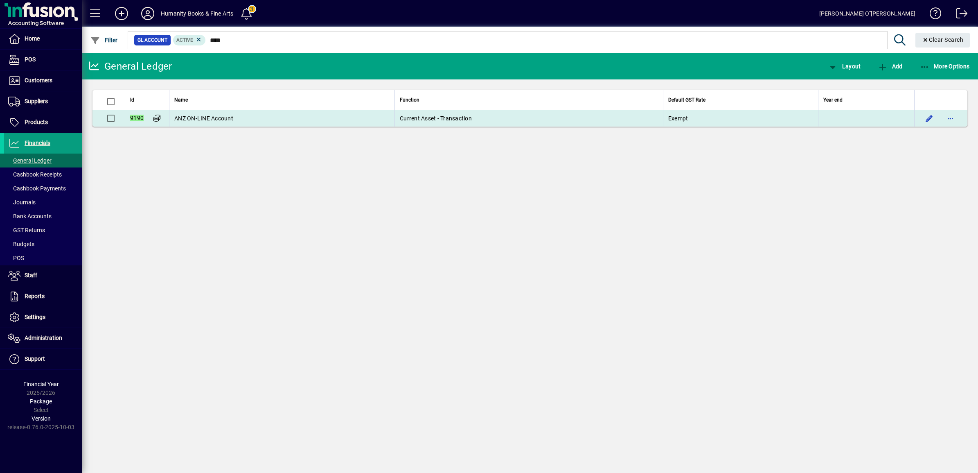
click at [195, 117] on span "ANZ ON-LINE Account" at bounding box center [203, 118] width 59 height 7
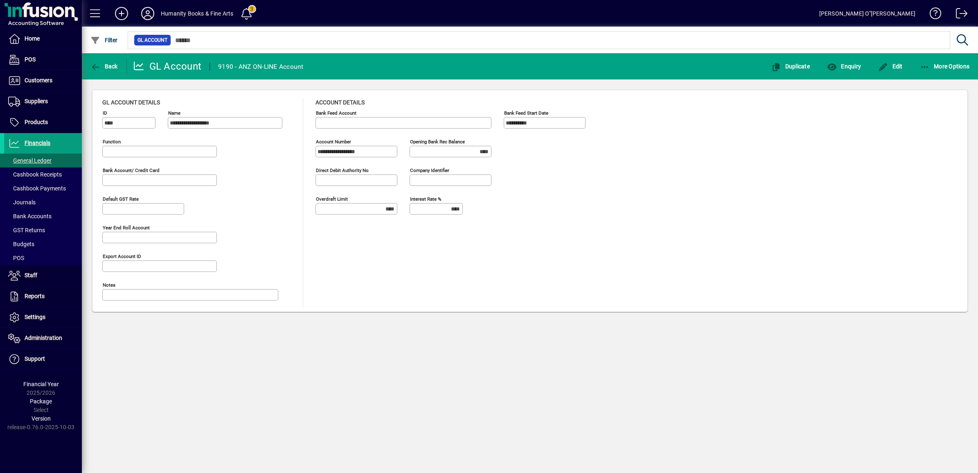
type input "**********"
click at [855, 71] on span "button" at bounding box center [844, 66] width 38 height 20
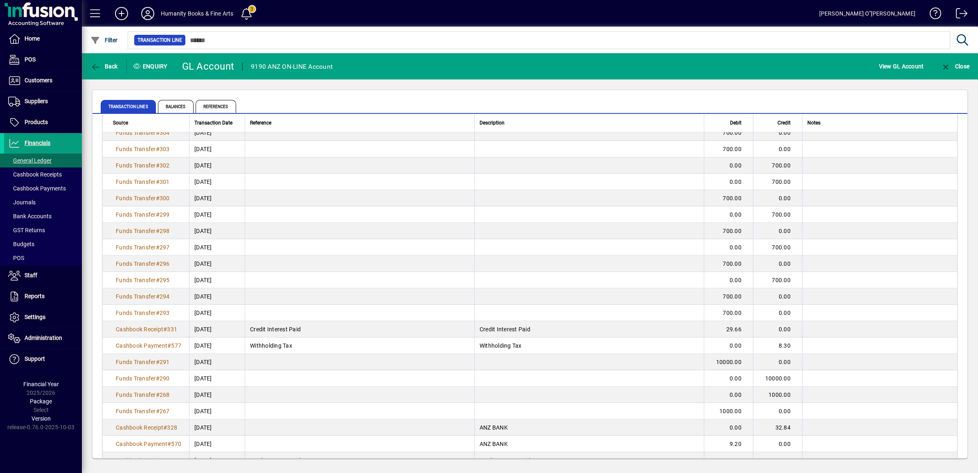
scroll to position [224, 0]
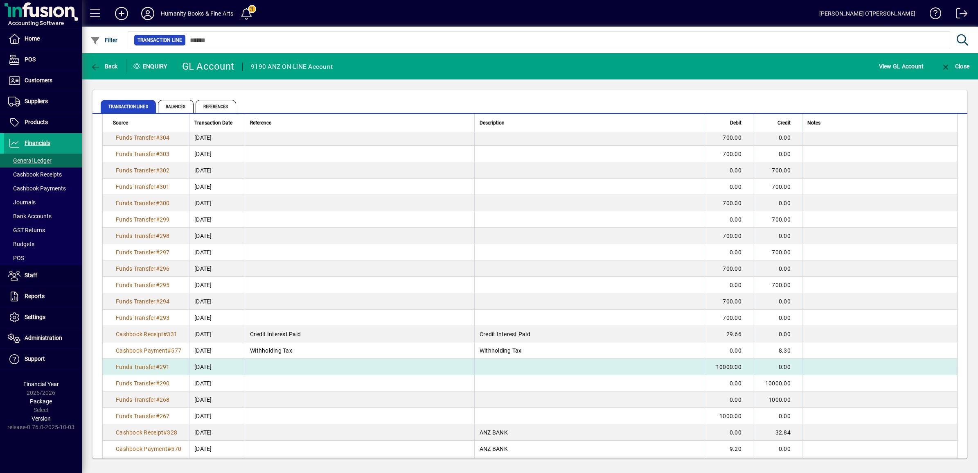
click at [205, 362] on span "[DATE]" at bounding box center [203, 366] width 18 height 8
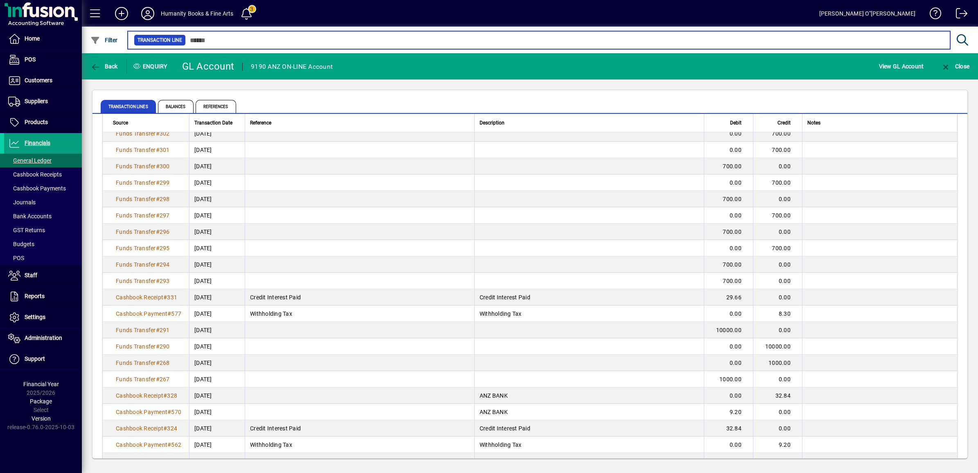
scroll to position [256, 0]
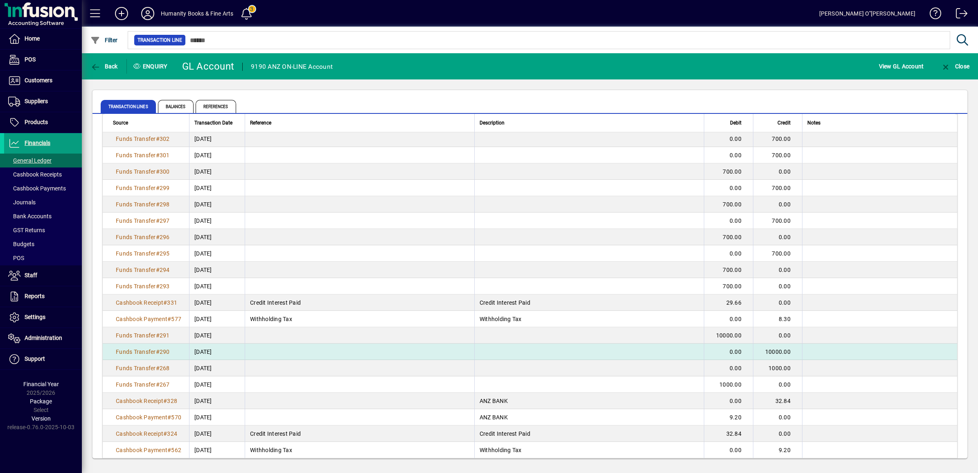
click at [712, 349] on td "0.00" at bounding box center [728, 351] width 49 height 16
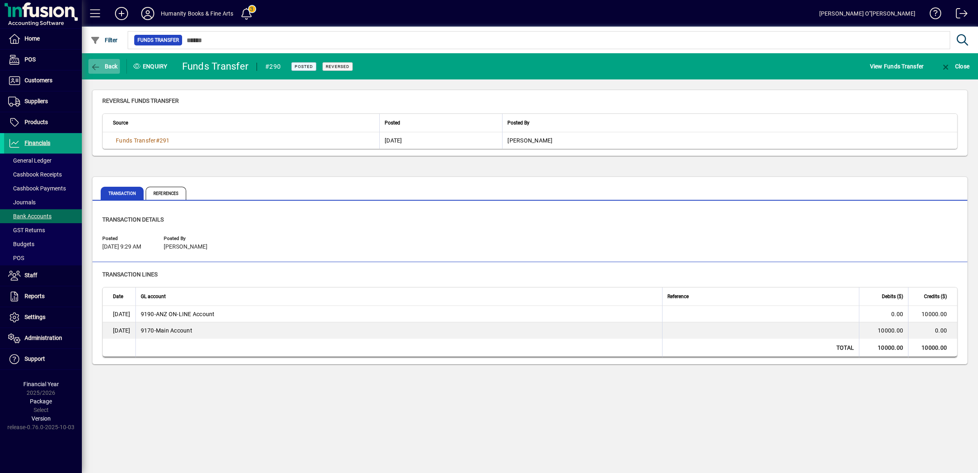
click at [113, 70] on span "button" at bounding box center [104, 66] width 32 height 20
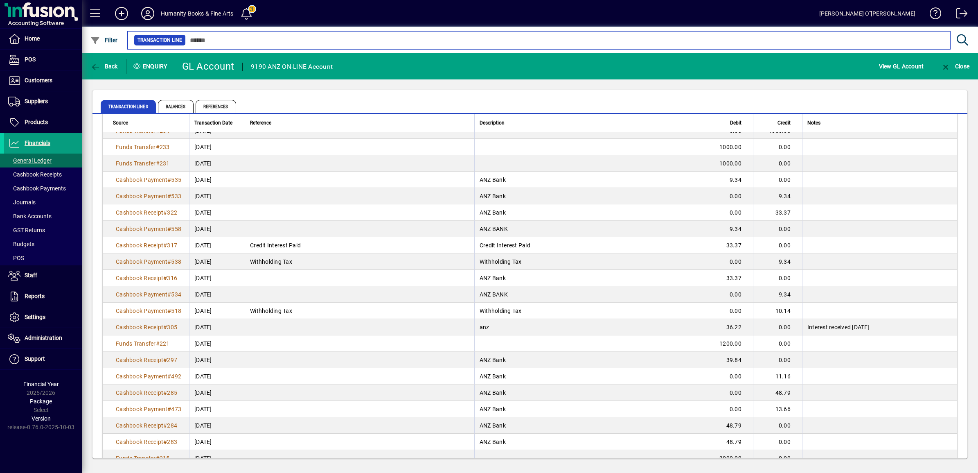
scroll to position [1330, 0]
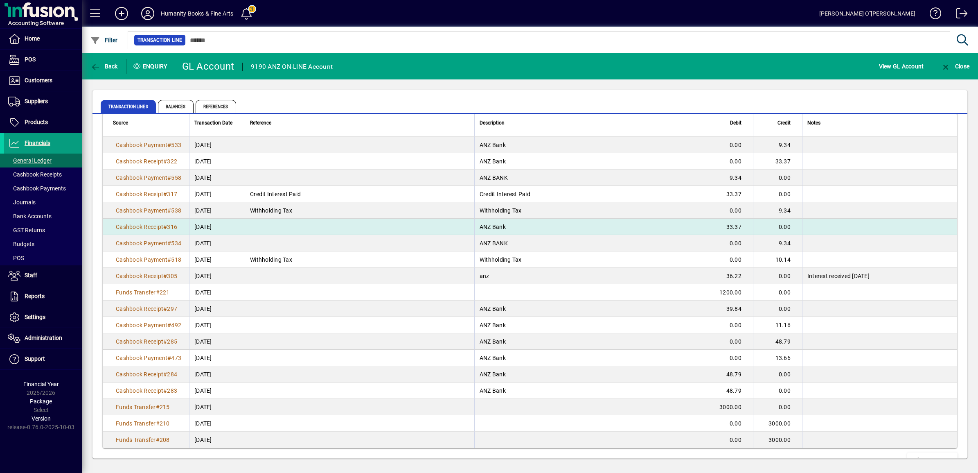
click at [222, 218] on td "[DATE]" at bounding box center [217, 226] width 56 height 16
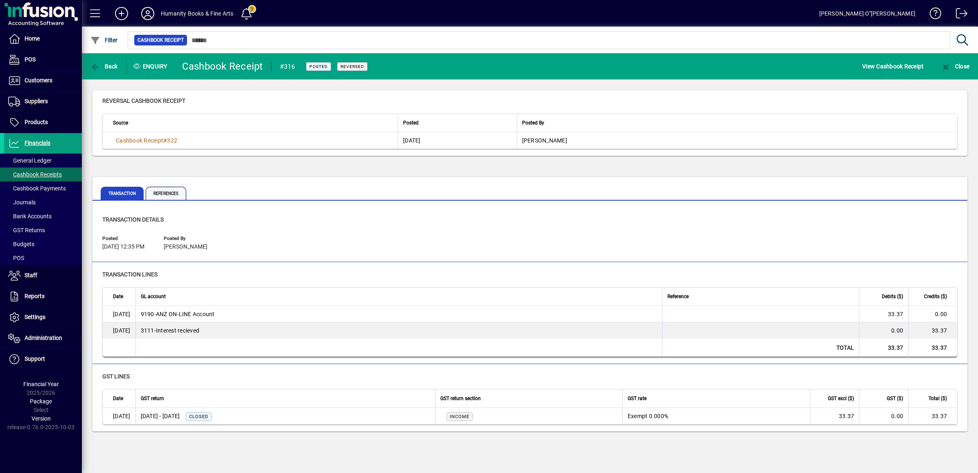
click at [178, 188] on span "References" at bounding box center [166, 193] width 41 height 13
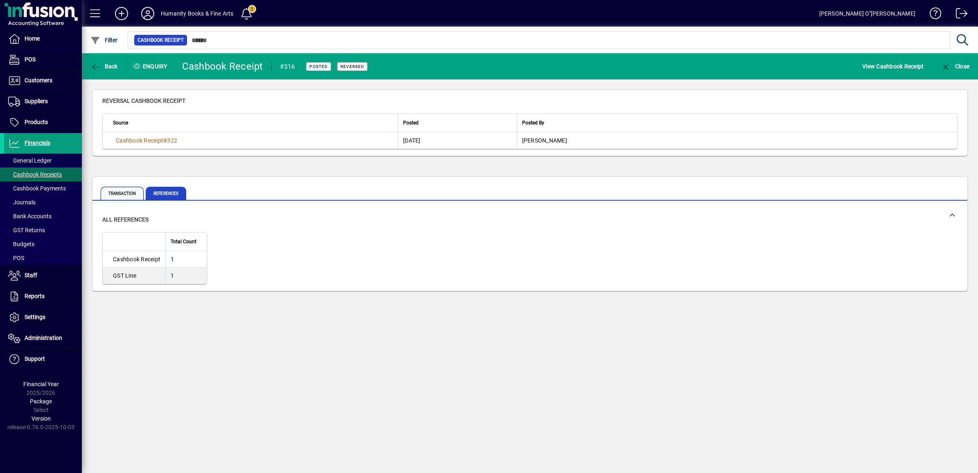
click at [123, 185] on span "Transaction" at bounding box center [123, 193] width 45 height 20
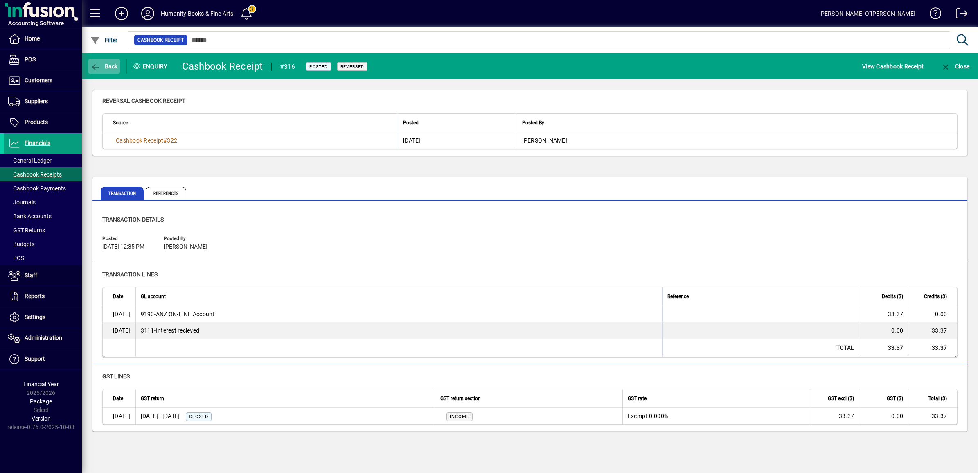
click at [103, 67] on span "Back" at bounding box center [103, 66] width 27 height 7
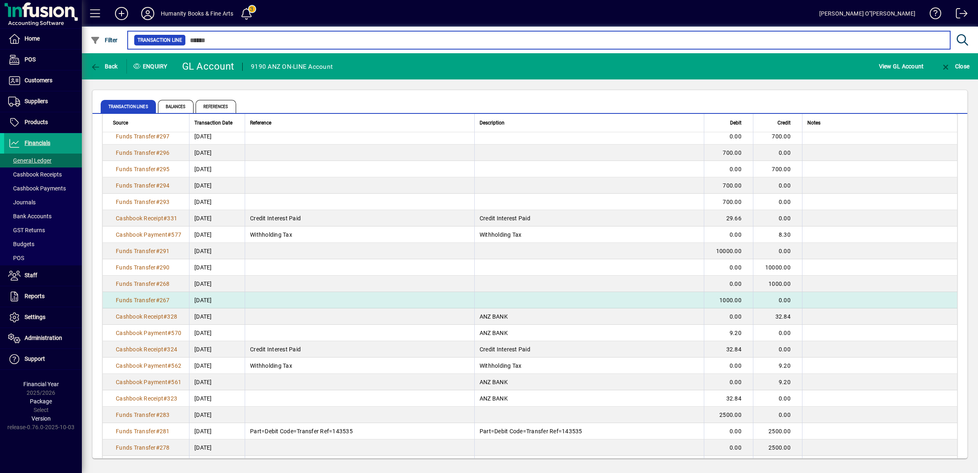
scroll to position [409, 0]
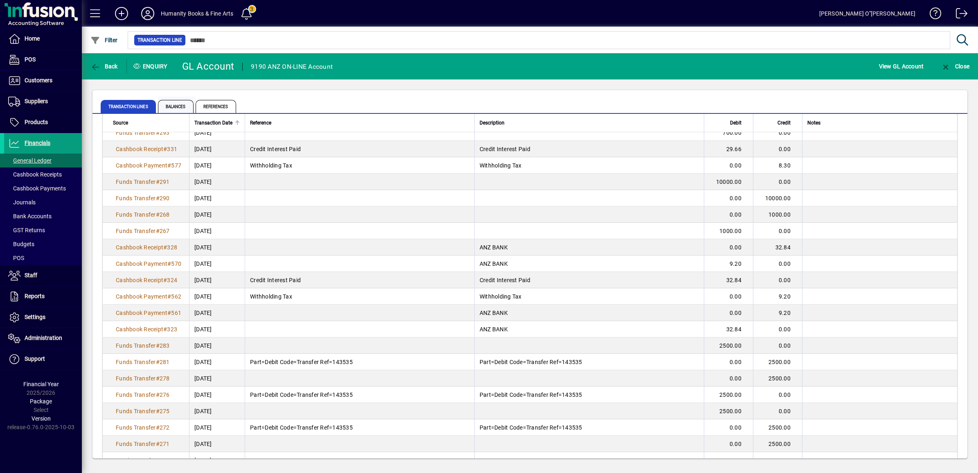
click at [182, 106] on span "Balances" at bounding box center [176, 106] width 36 height 13
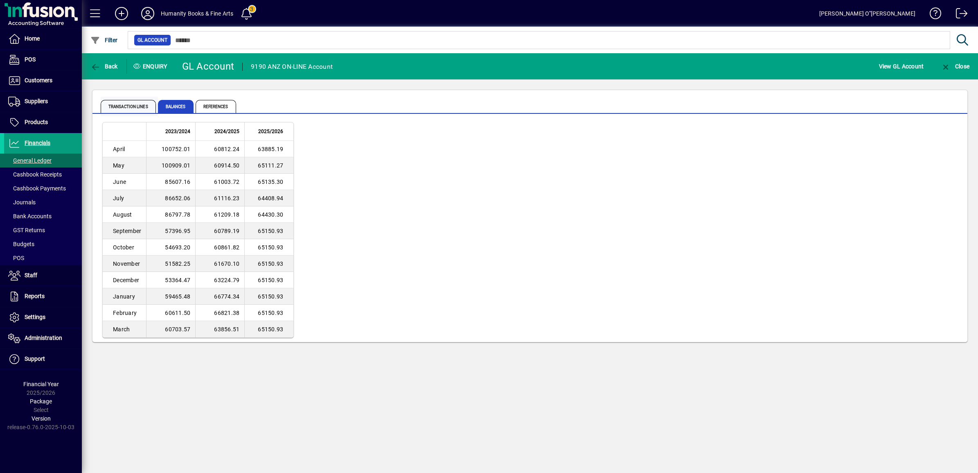
click at [140, 107] on span "Transaction lines" at bounding box center [128, 106] width 55 height 13
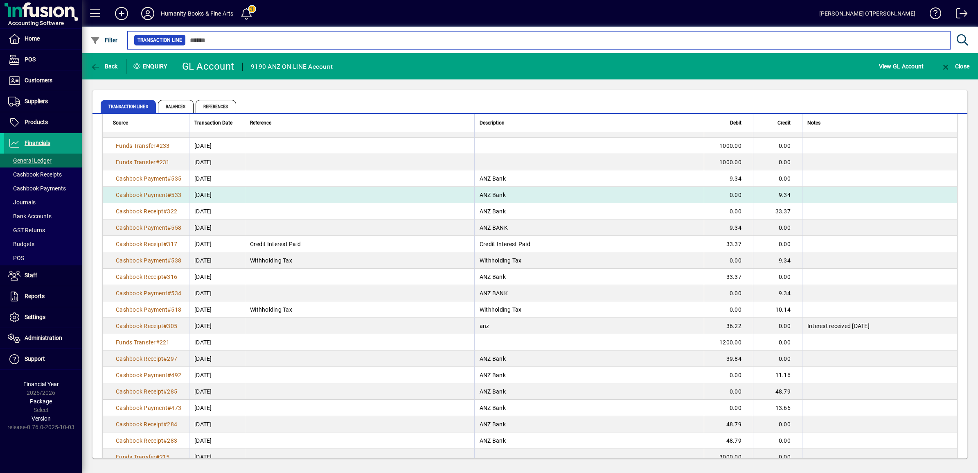
scroll to position [1349, 0]
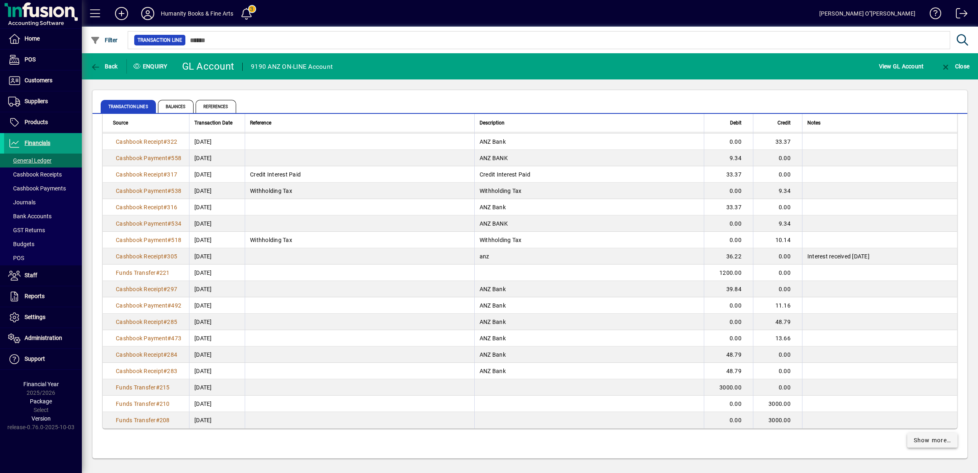
click at [915, 437] on span "Show more…" at bounding box center [933, 440] width 38 height 9
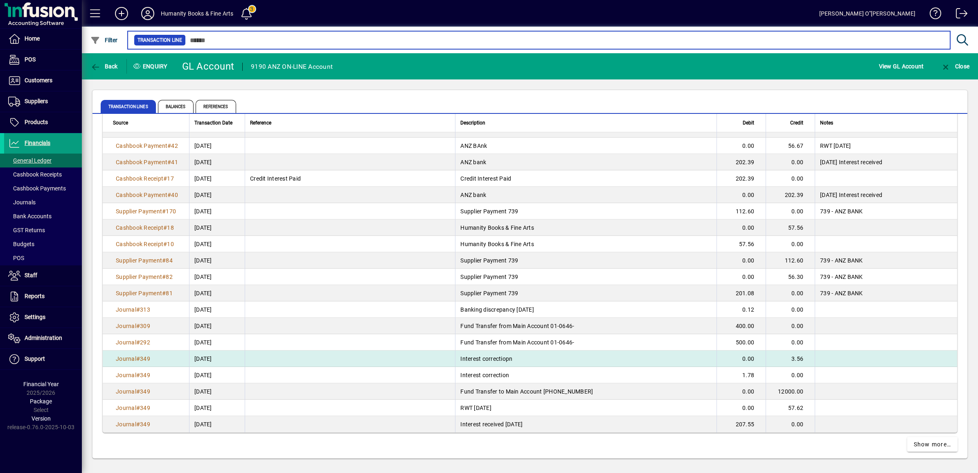
scroll to position [2986, 0]
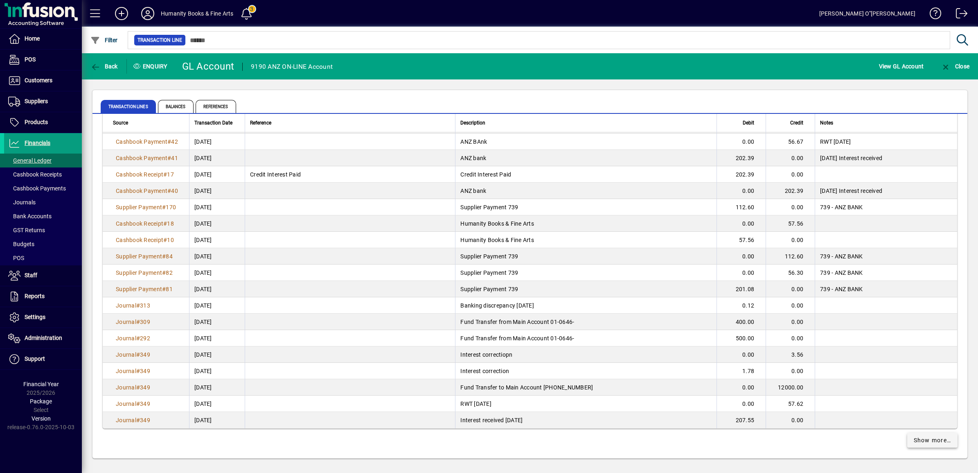
click at [914, 436] on span "Show more…" at bounding box center [933, 440] width 38 height 9
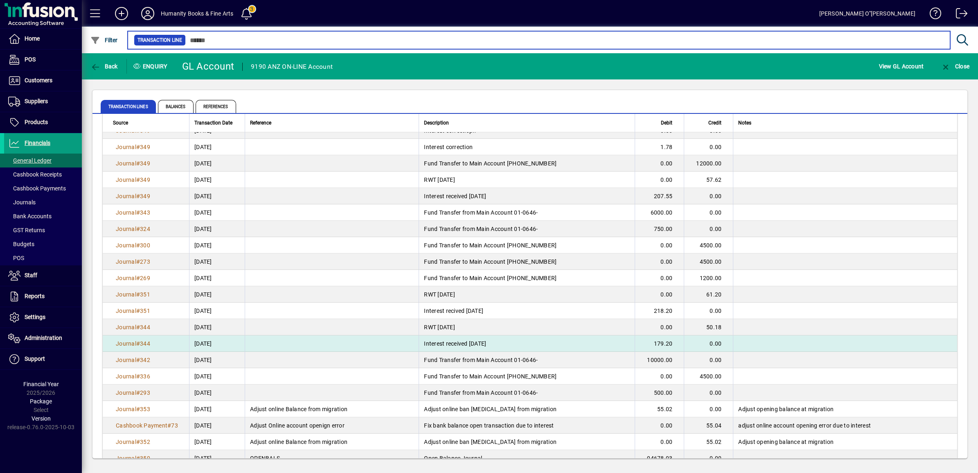
scroll to position [3225, 0]
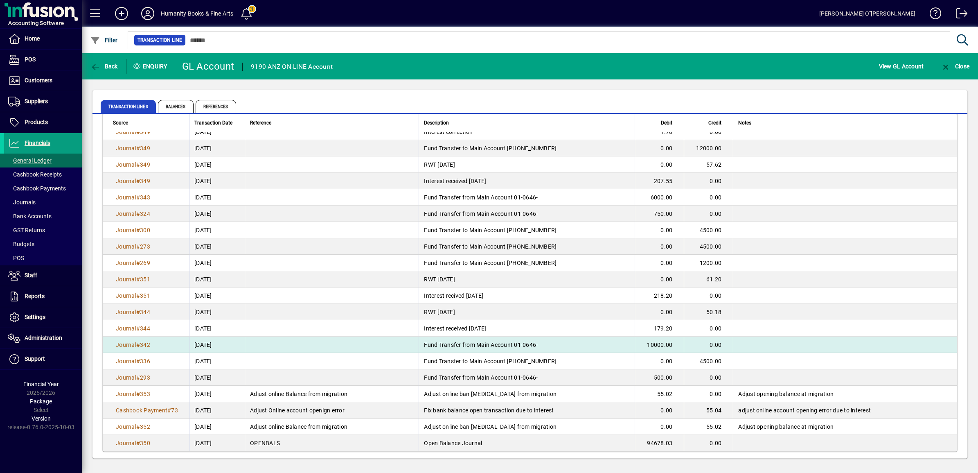
click at [514, 344] on span "Fund Transfer from Main Account 01-0646-" at bounding box center [481, 344] width 114 height 7
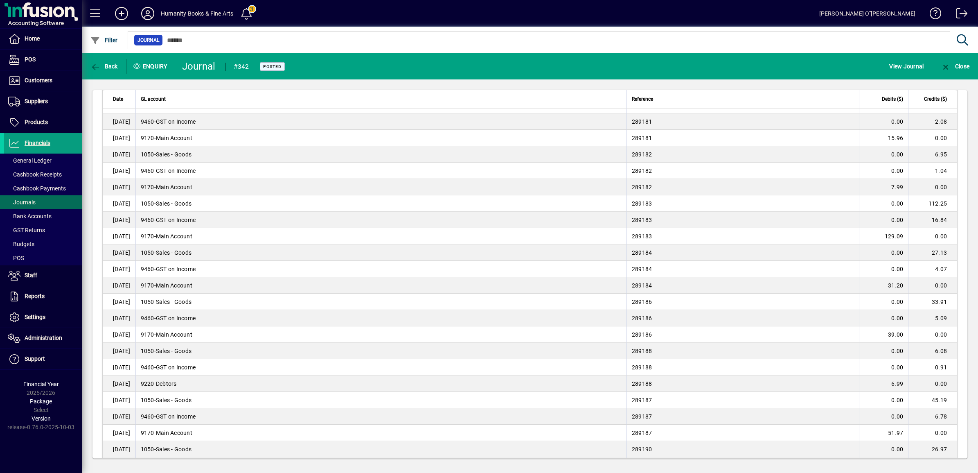
scroll to position [51, 0]
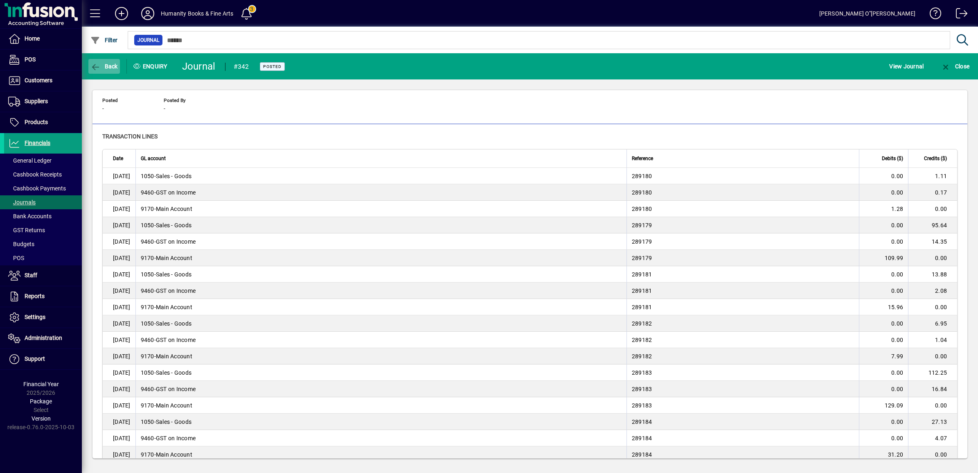
click at [107, 66] on span "Back" at bounding box center [103, 66] width 27 height 7
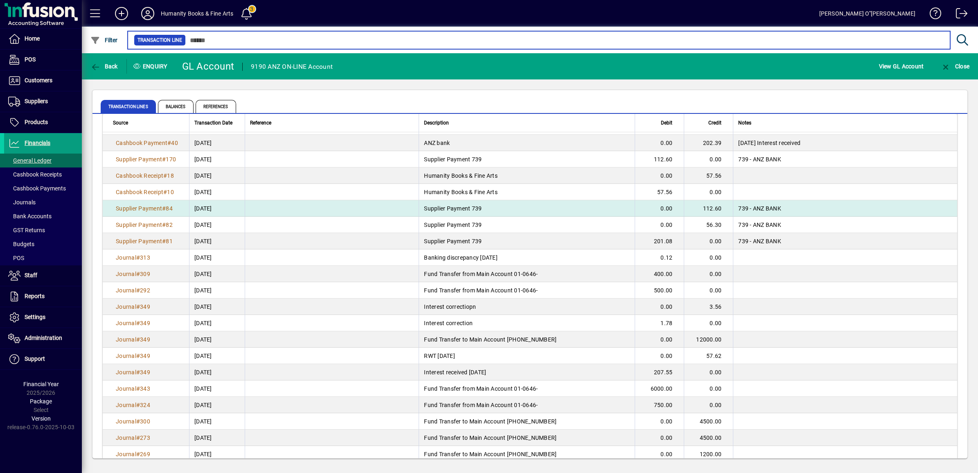
scroll to position [3225, 0]
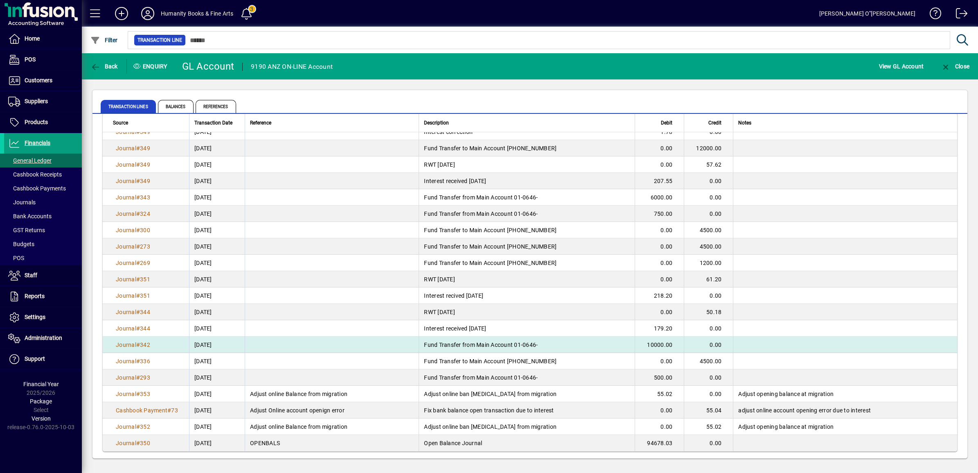
click at [466, 339] on td "Fund Transfer from Main Account 01-0646-" at bounding box center [527, 344] width 216 height 16
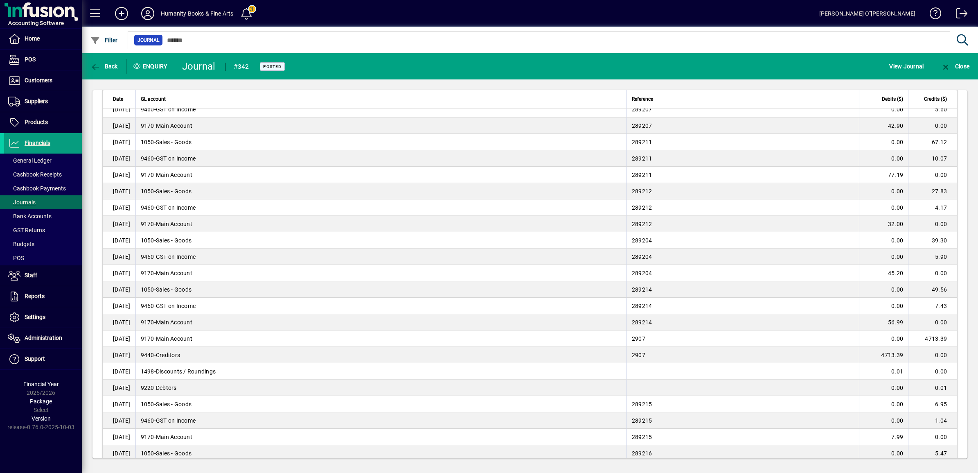
scroll to position [1596, 0]
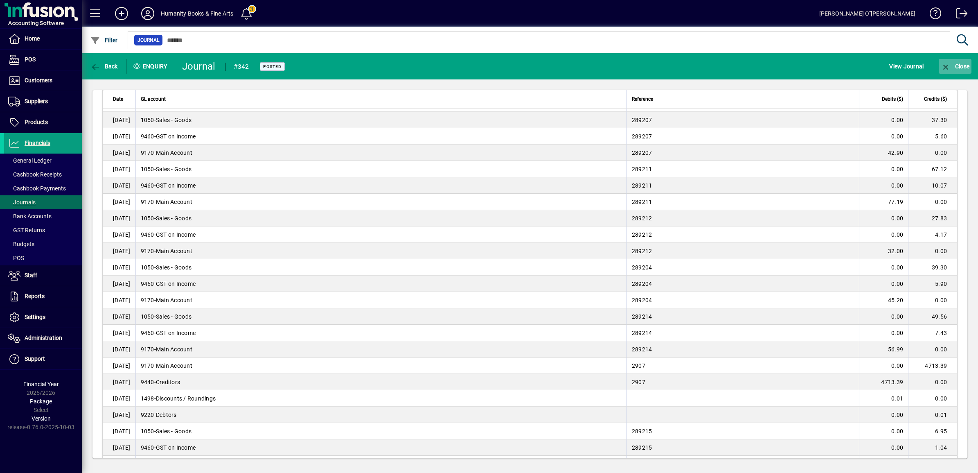
click at [944, 68] on icon "button" at bounding box center [946, 67] width 10 height 8
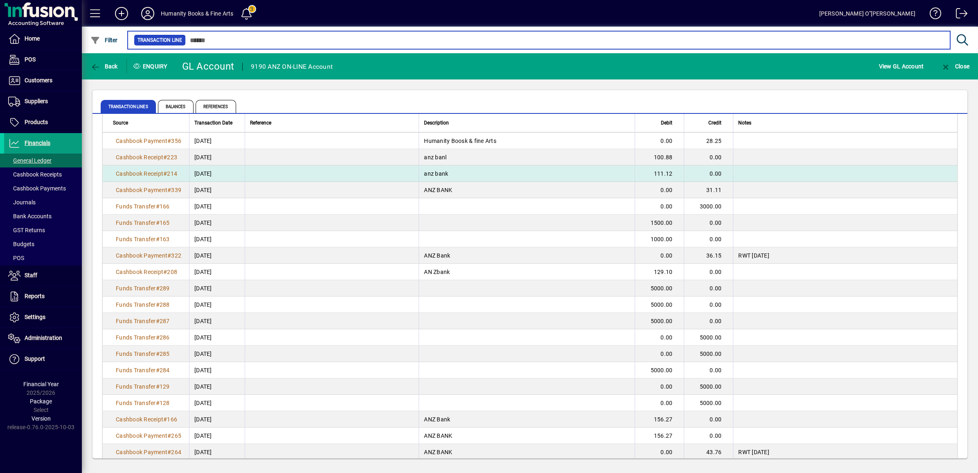
scroll to position [1946, 0]
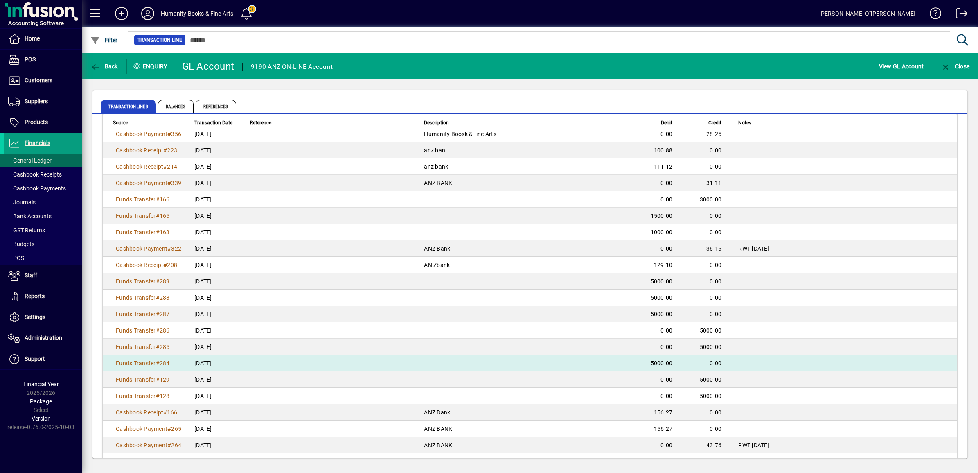
click at [653, 365] on td "5000.00" at bounding box center [659, 363] width 49 height 16
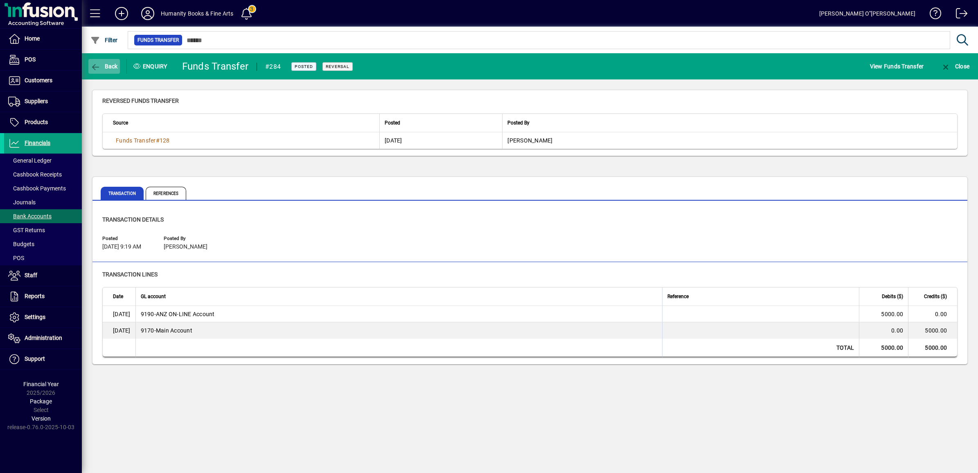
click at [103, 68] on span "Back" at bounding box center [103, 66] width 27 height 7
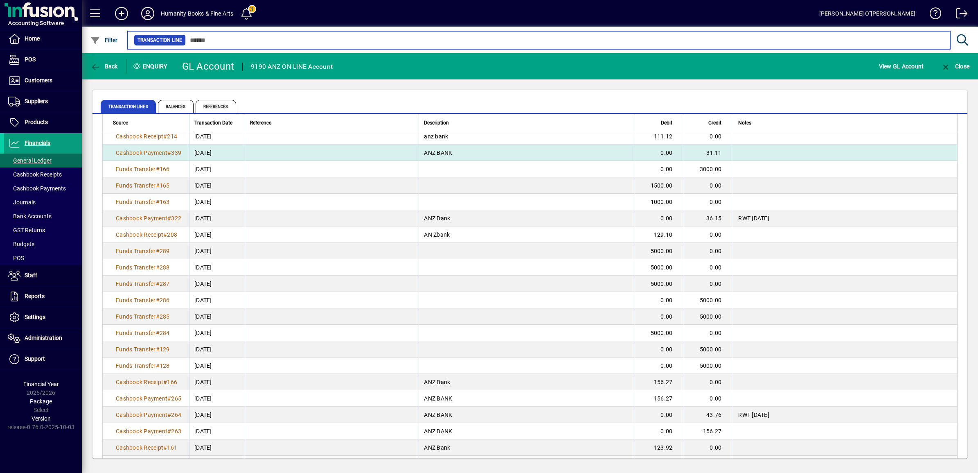
scroll to position [1997, 0]
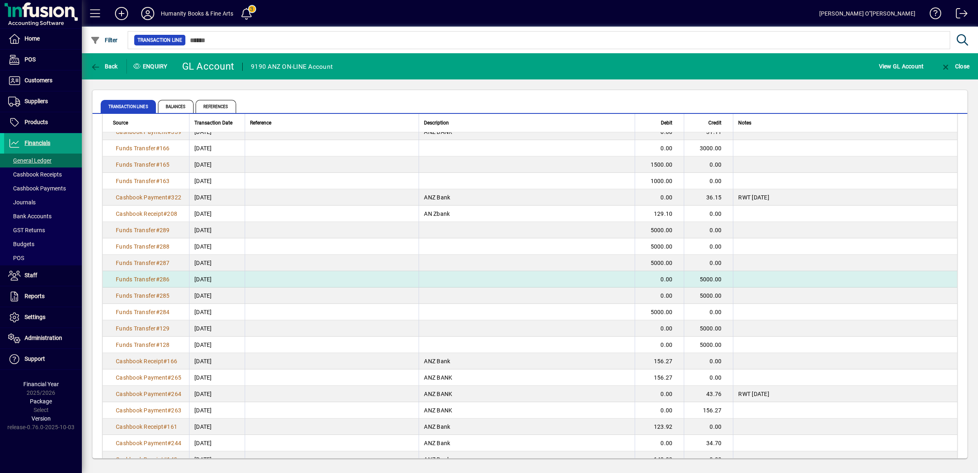
click at [891, 271] on td at bounding box center [845, 279] width 224 height 16
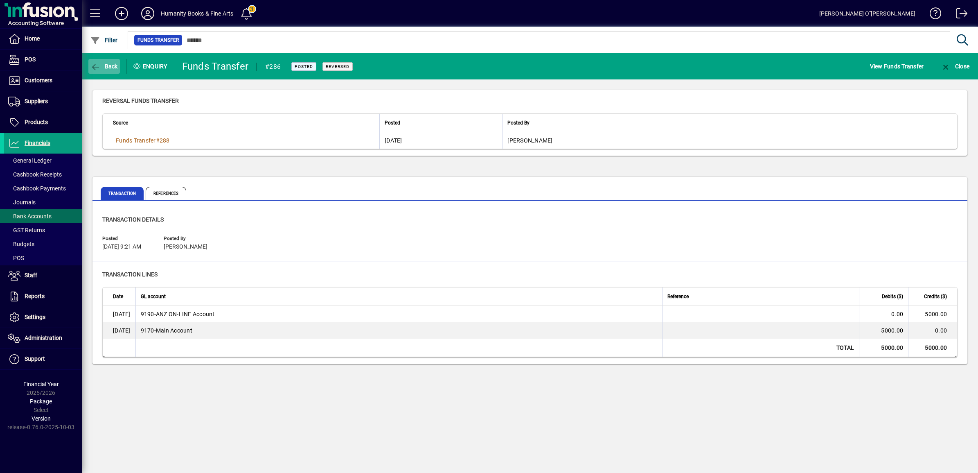
click at [112, 65] on span "Back" at bounding box center [103, 66] width 27 height 7
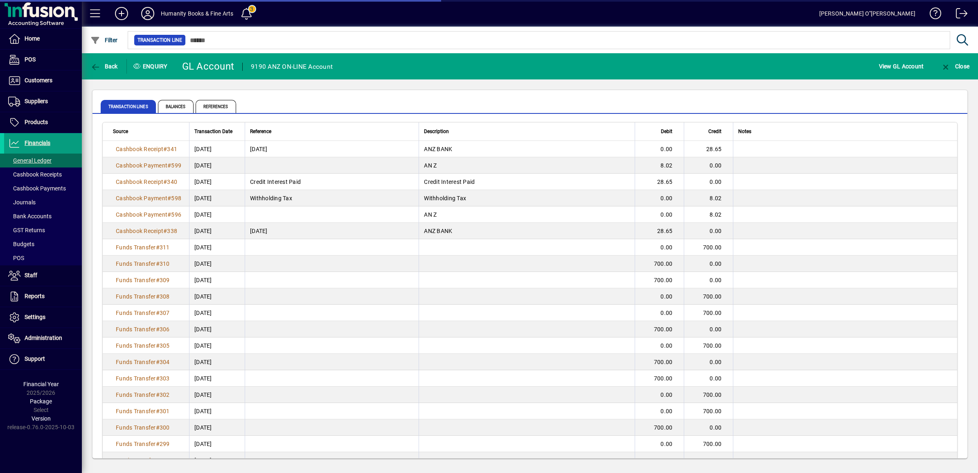
click at [393, 203] on td "Withholding Tax" at bounding box center [332, 198] width 174 height 16
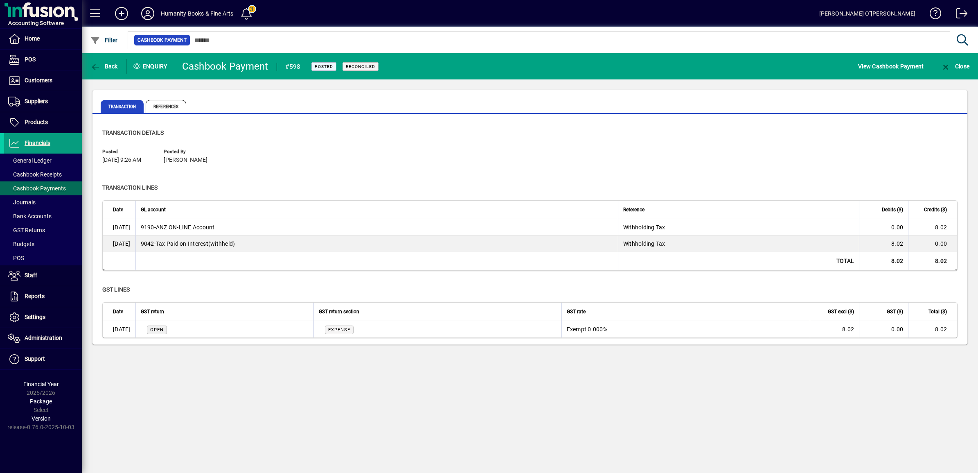
click at [776, 408] on div "Back Enquiry Cashbook Payment #598 Posted Reconciled View Cashbook Payment Clos…" at bounding box center [530, 262] width 896 height 419
